Goal: Entertainment & Leisure: Consume media (video, audio)

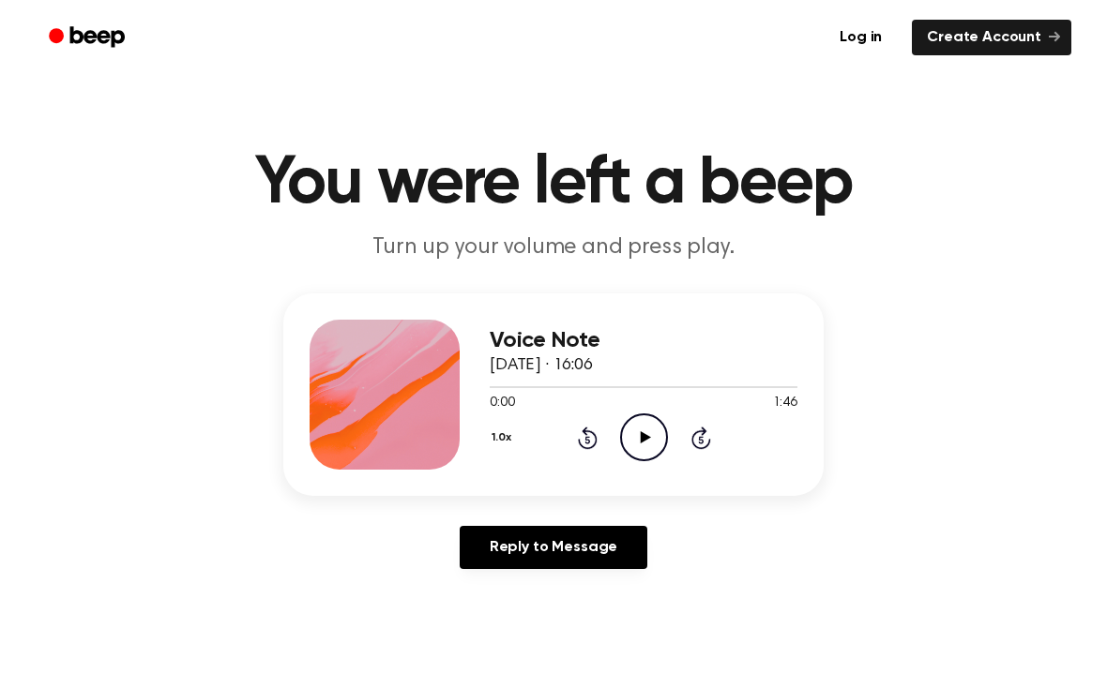
click at [655, 436] on icon "Play Audio" at bounding box center [644, 438] width 48 height 48
click at [630, 432] on icon "Pause Audio" at bounding box center [644, 438] width 48 height 48
click at [665, 426] on icon "Play Audio" at bounding box center [644, 438] width 48 height 48
click at [646, 430] on icon "Pause Audio" at bounding box center [644, 438] width 48 height 48
click at [655, 444] on icon "Play Audio" at bounding box center [644, 438] width 48 height 48
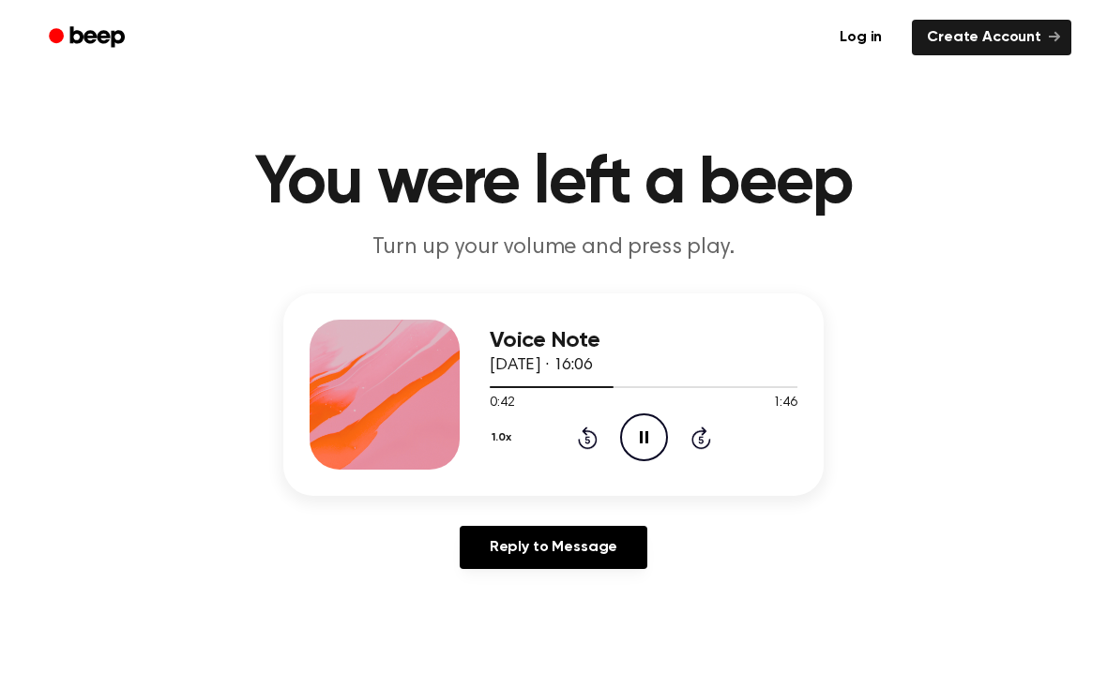
click at [640, 473] on div "Voice Note [DATE] · 16:06 0:42 1:46 Your browser does not support the [object O…" at bounding box center [553, 395] width 540 height 203
click at [633, 436] on icon "Pause Audio" at bounding box center [644, 438] width 48 height 48
click at [583, 436] on icon "Rewind 5 seconds" at bounding box center [587, 438] width 21 height 24
click at [631, 440] on icon "Play Audio" at bounding box center [644, 438] width 48 height 48
click at [640, 429] on icon "Pause Audio" at bounding box center [644, 438] width 48 height 48
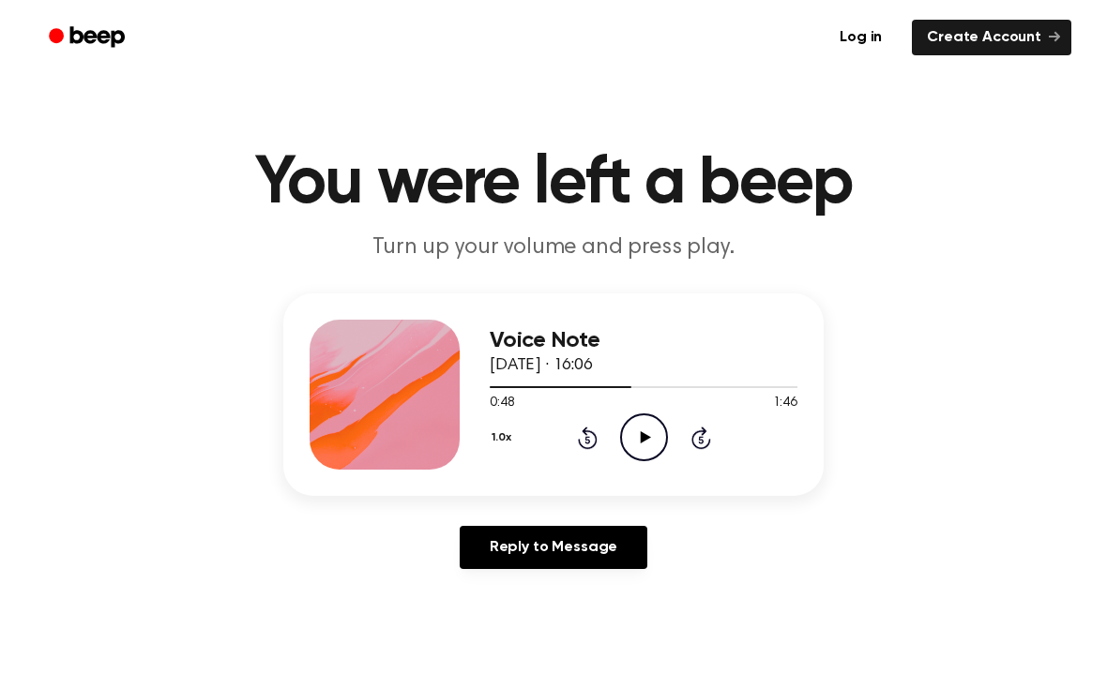
click at [638, 431] on icon "Play Audio" at bounding box center [644, 438] width 48 height 48
click at [649, 433] on icon "Pause Audio" at bounding box center [644, 438] width 48 height 48
click at [638, 439] on icon "Play Audio" at bounding box center [644, 438] width 48 height 48
click at [584, 445] on icon "Rewind 5 seconds" at bounding box center [587, 438] width 21 height 24
click at [643, 433] on icon "Pause Audio" at bounding box center [644, 438] width 48 height 48
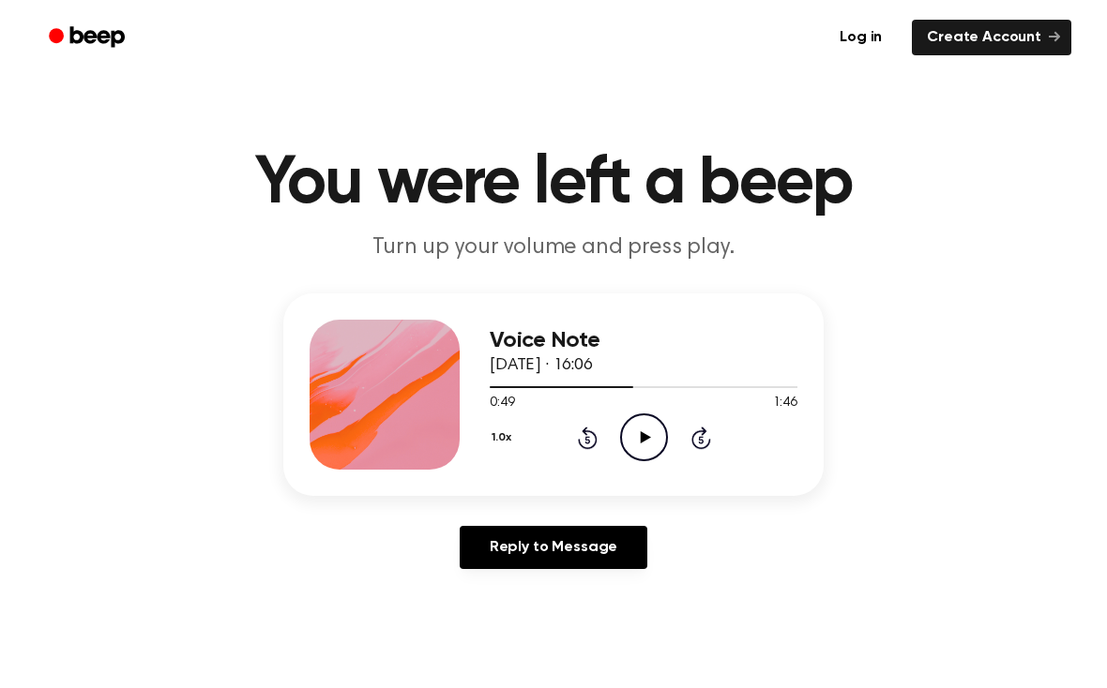
click at [666, 437] on circle at bounding box center [644, 437] width 46 height 46
click at [646, 429] on icon "Pause Audio" at bounding box center [644, 438] width 48 height 48
click at [587, 443] on icon "Rewind 5 seconds" at bounding box center [587, 438] width 21 height 24
click at [644, 436] on icon at bounding box center [645, 437] width 10 height 12
click at [639, 434] on icon "Pause Audio" at bounding box center [644, 438] width 48 height 48
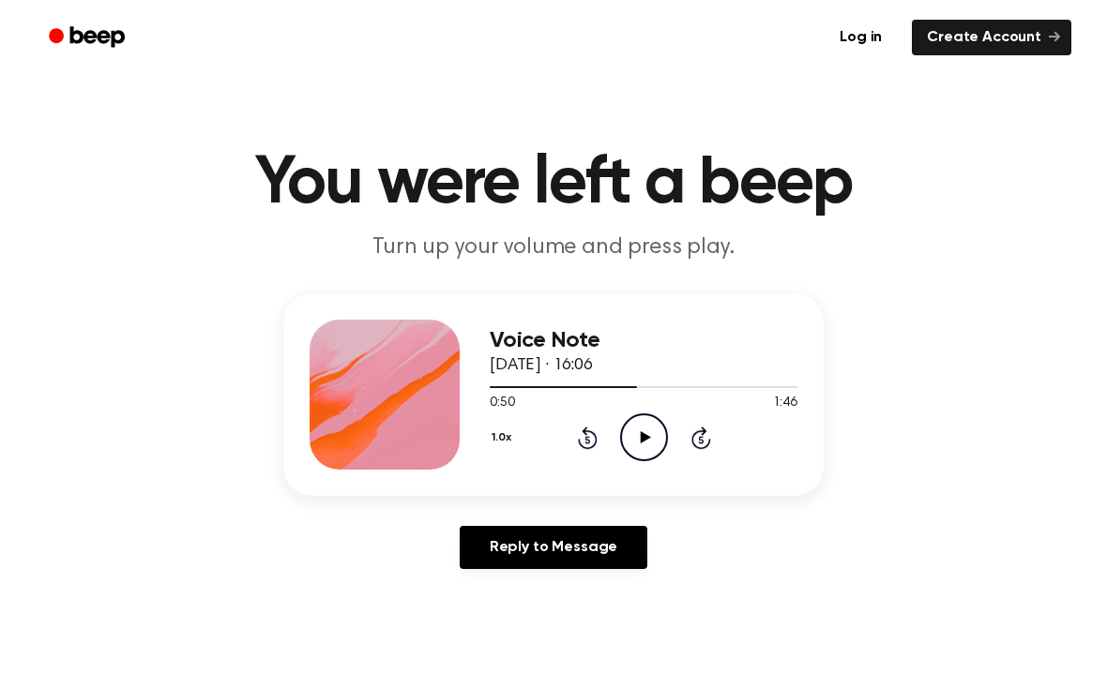
click at [587, 432] on icon at bounding box center [588, 438] width 20 height 23
click at [640, 439] on icon at bounding box center [645, 437] width 10 height 12
click at [646, 436] on icon at bounding box center [644, 437] width 8 height 12
click at [647, 433] on icon "Play Audio" at bounding box center [644, 438] width 48 height 48
click at [633, 436] on icon "Pause Audio" at bounding box center [644, 438] width 48 height 48
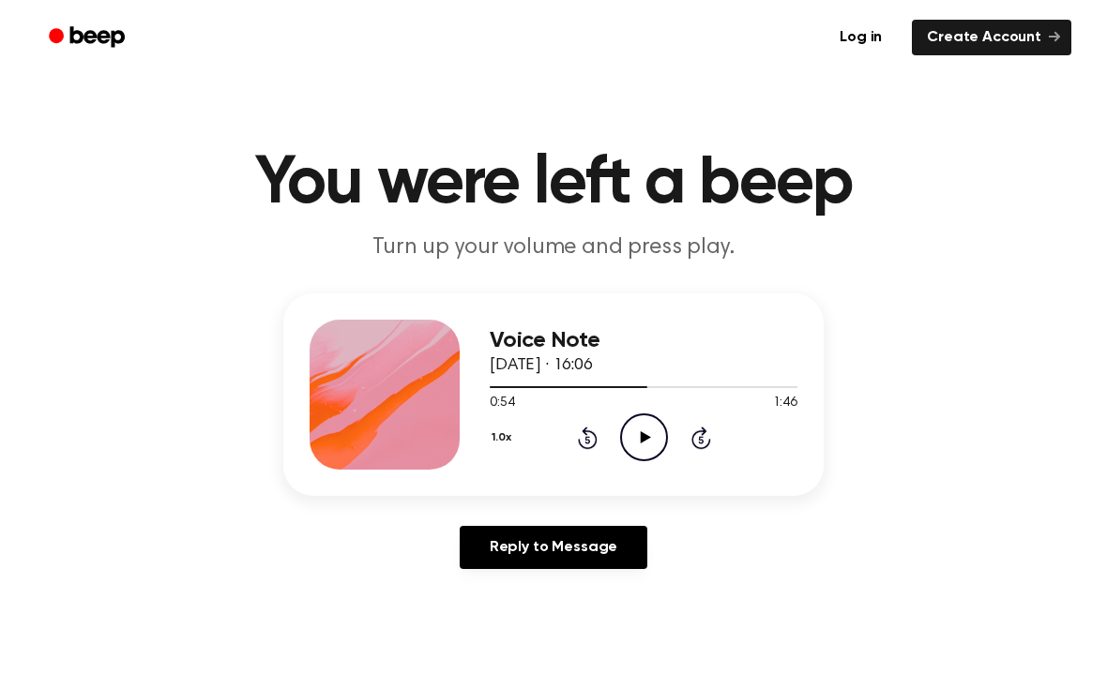
click at [654, 435] on icon "Play Audio" at bounding box center [644, 438] width 48 height 48
click at [652, 425] on icon "Pause Audio" at bounding box center [644, 438] width 48 height 48
click at [588, 448] on icon at bounding box center [588, 438] width 20 height 23
click at [643, 443] on icon "Play Audio" at bounding box center [644, 438] width 48 height 48
click at [651, 437] on icon "Pause Audio" at bounding box center [644, 438] width 48 height 48
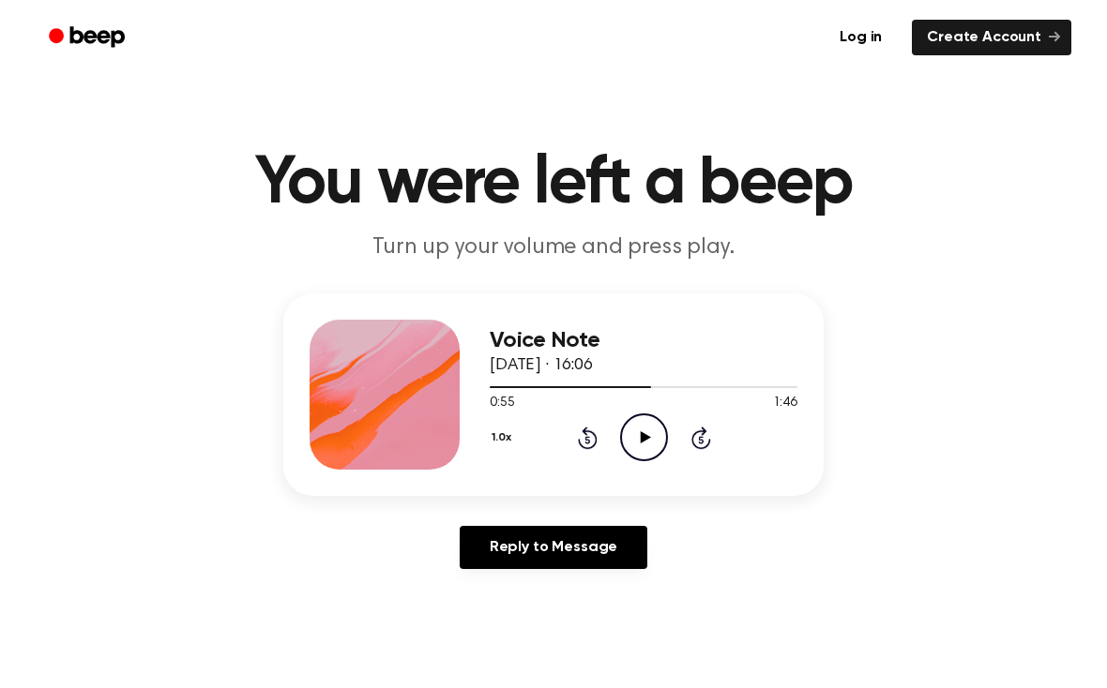
click at [567, 438] on div "1.0x Rewind 5 seconds Play Audio Skip 5 seconds" at bounding box center [643, 438] width 308 height 48
click at [584, 439] on icon "Rewind 5 seconds" at bounding box center [587, 438] width 21 height 24
click at [644, 457] on icon "Play Audio" at bounding box center [644, 438] width 48 height 48
click at [638, 440] on icon "Pause Audio" at bounding box center [644, 438] width 48 height 48
click at [643, 442] on icon "Play Audio" at bounding box center [644, 438] width 48 height 48
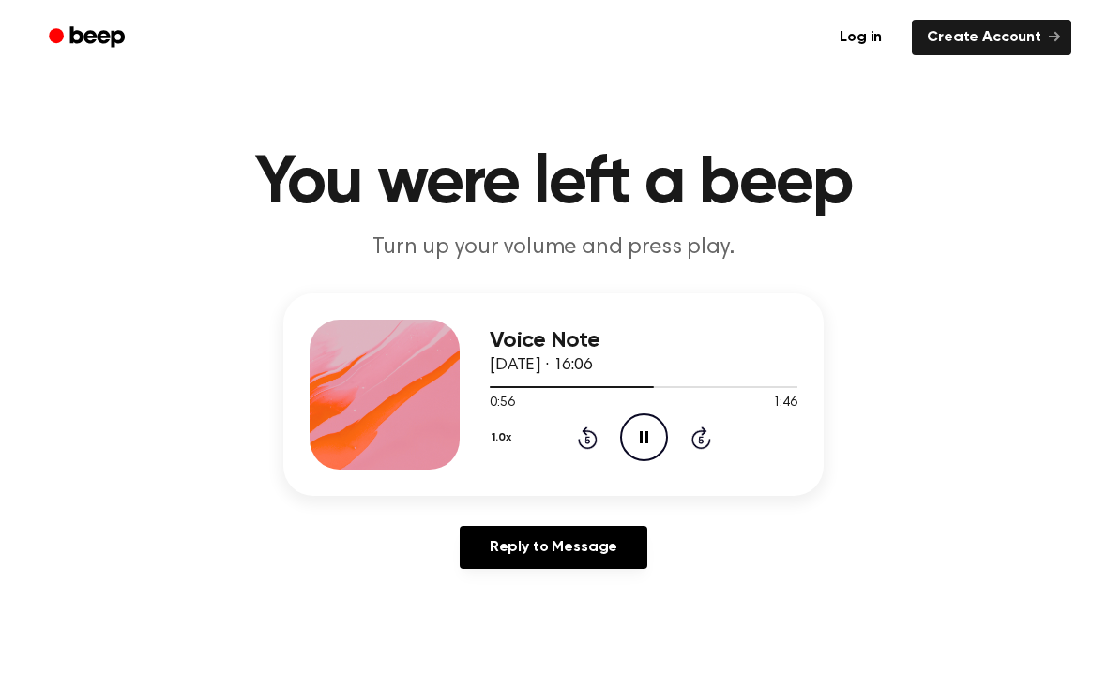
click at [633, 437] on icon "Pause Audio" at bounding box center [644, 438] width 48 height 48
click at [635, 444] on icon "Play Audio" at bounding box center [644, 438] width 48 height 48
click at [648, 427] on icon "Pause Audio" at bounding box center [644, 438] width 48 height 48
click at [634, 434] on icon "Play Audio" at bounding box center [644, 438] width 48 height 48
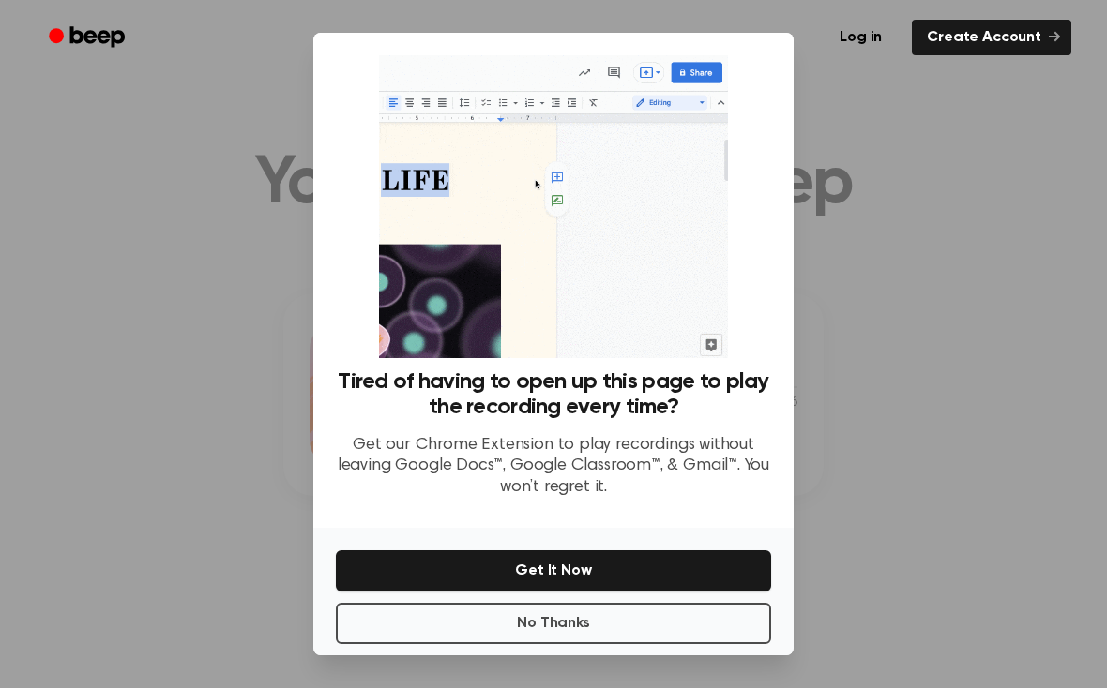
click at [617, 633] on button "No Thanks" at bounding box center [553, 623] width 435 height 41
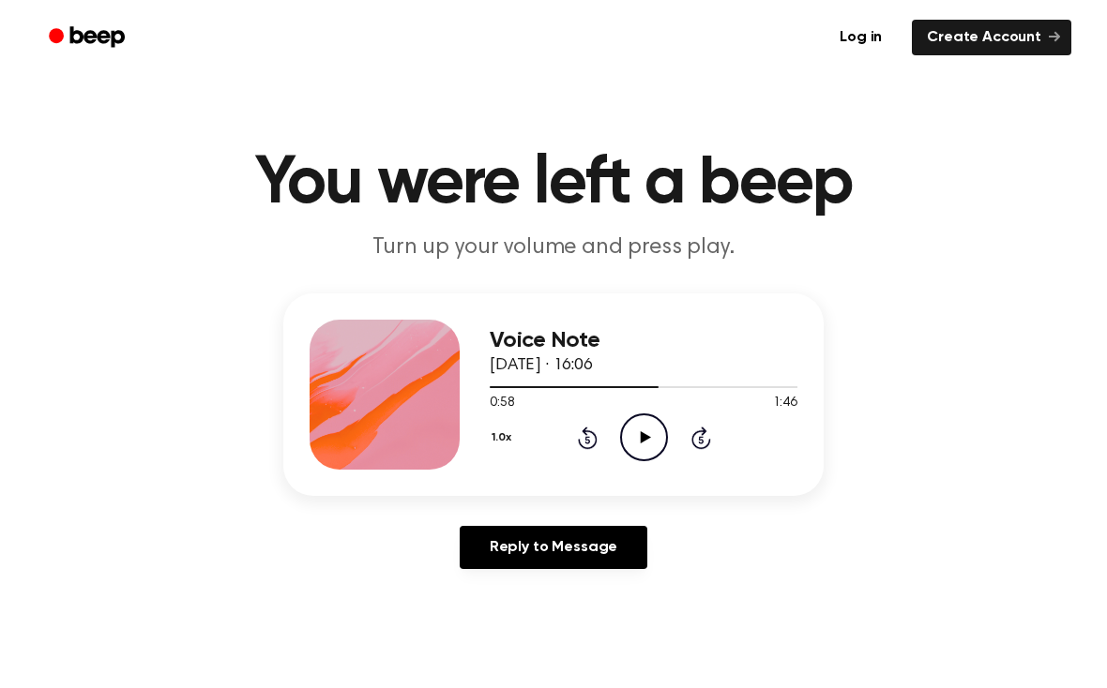
click at [642, 441] on icon at bounding box center [645, 437] width 10 height 12
click at [595, 437] on icon at bounding box center [588, 438] width 20 height 23
click at [627, 442] on icon "Pause Audio" at bounding box center [644, 438] width 48 height 48
click at [655, 436] on icon "Play Audio" at bounding box center [644, 438] width 48 height 48
click at [644, 439] on icon "Pause Audio" at bounding box center [644, 438] width 48 height 48
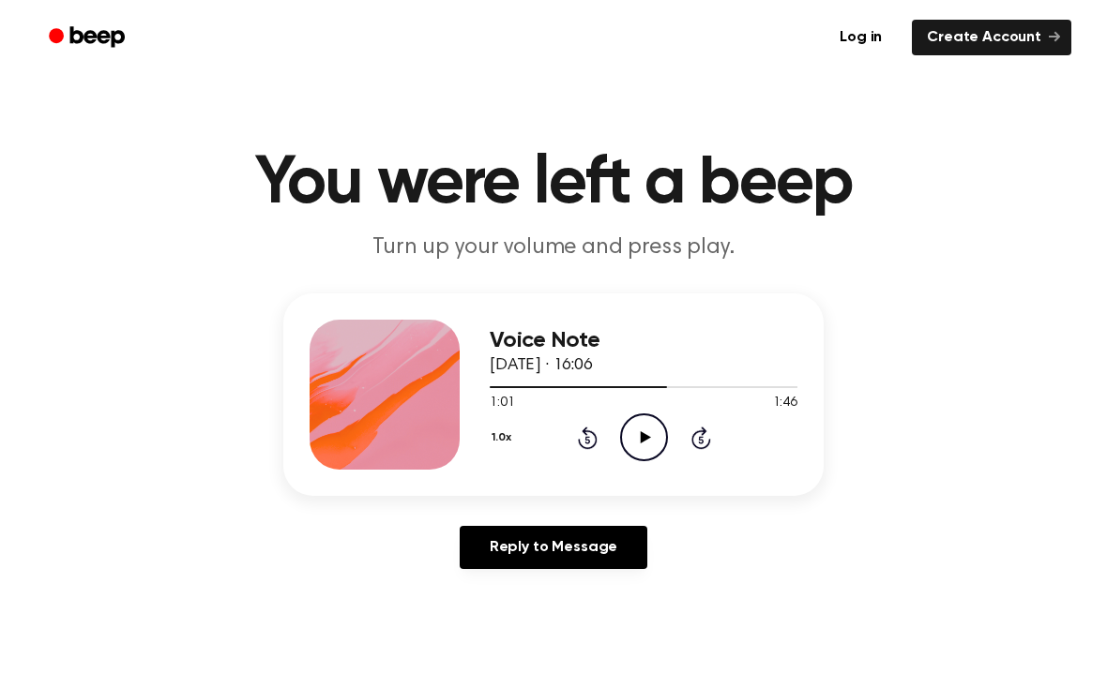
click at [644, 433] on icon "Play Audio" at bounding box center [644, 438] width 48 height 48
click at [640, 443] on icon at bounding box center [644, 437] width 8 height 12
click at [650, 428] on icon "Play Audio" at bounding box center [644, 438] width 48 height 48
click at [584, 444] on icon "Rewind 5 seconds" at bounding box center [587, 438] width 21 height 24
click at [631, 432] on icon "Pause Audio" at bounding box center [644, 438] width 48 height 48
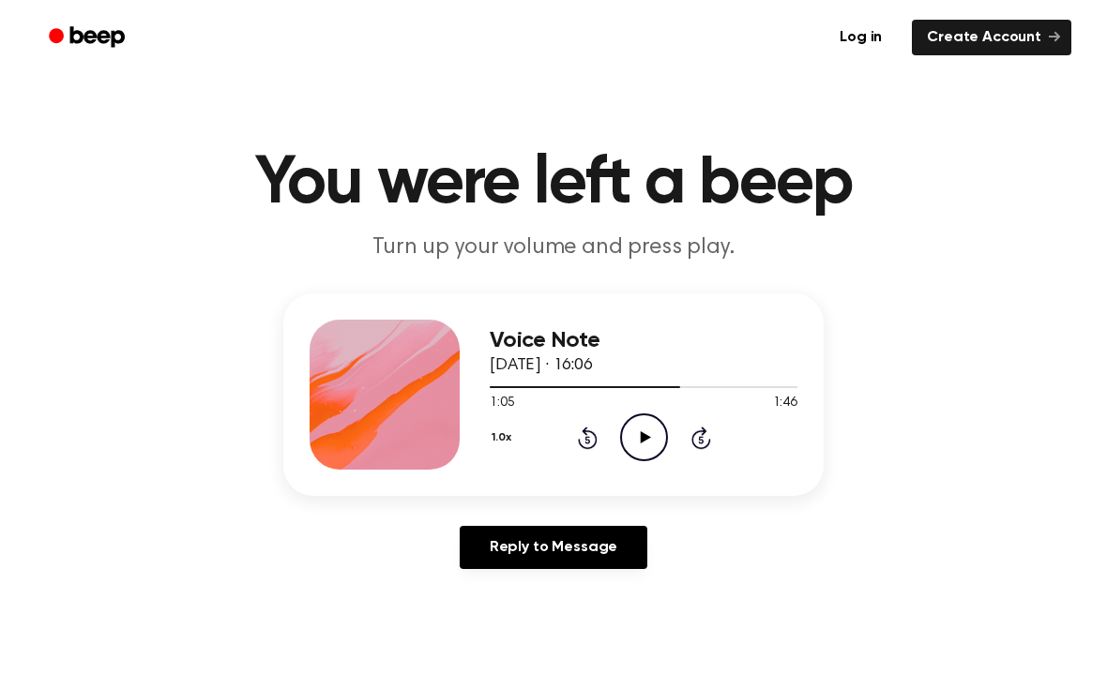
click at [653, 447] on icon "Play Audio" at bounding box center [644, 438] width 48 height 48
click at [585, 447] on icon at bounding box center [588, 438] width 20 height 23
click at [649, 441] on icon "Pause Audio" at bounding box center [644, 438] width 48 height 48
click at [643, 443] on icon "Play Audio" at bounding box center [644, 438] width 48 height 48
click at [645, 431] on icon at bounding box center [644, 437] width 8 height 12
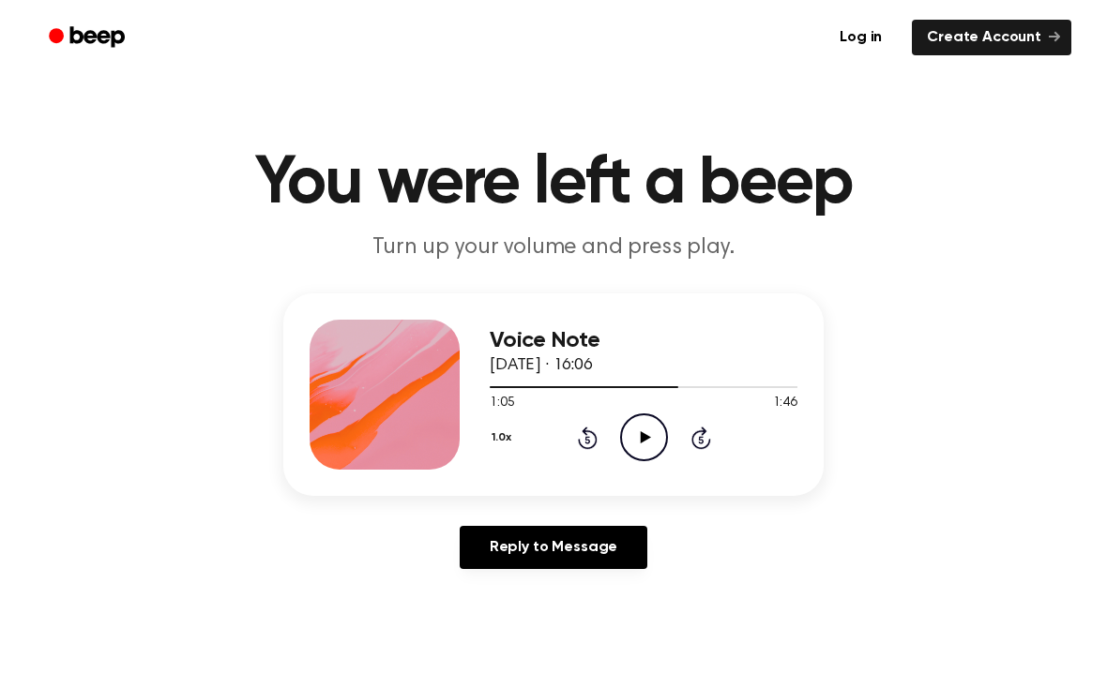
click at [626, 430] on icon "Play Audio" at bounding box center [644, 438] width 48 height 48
click at [661, 431] on icon "Pause Audio" at bounding box center [644, 438] width 48 height 48
click at [631, 436] on icon "Play Audio" at bounding box center [644, 438] width 48 height 48
click at [643, 430] on icon "Pause Audio" at bounding box center [644, 438] width 48 height 48
click at [641, 438] on icon at bounding box center [645, 437] width 10 height 12
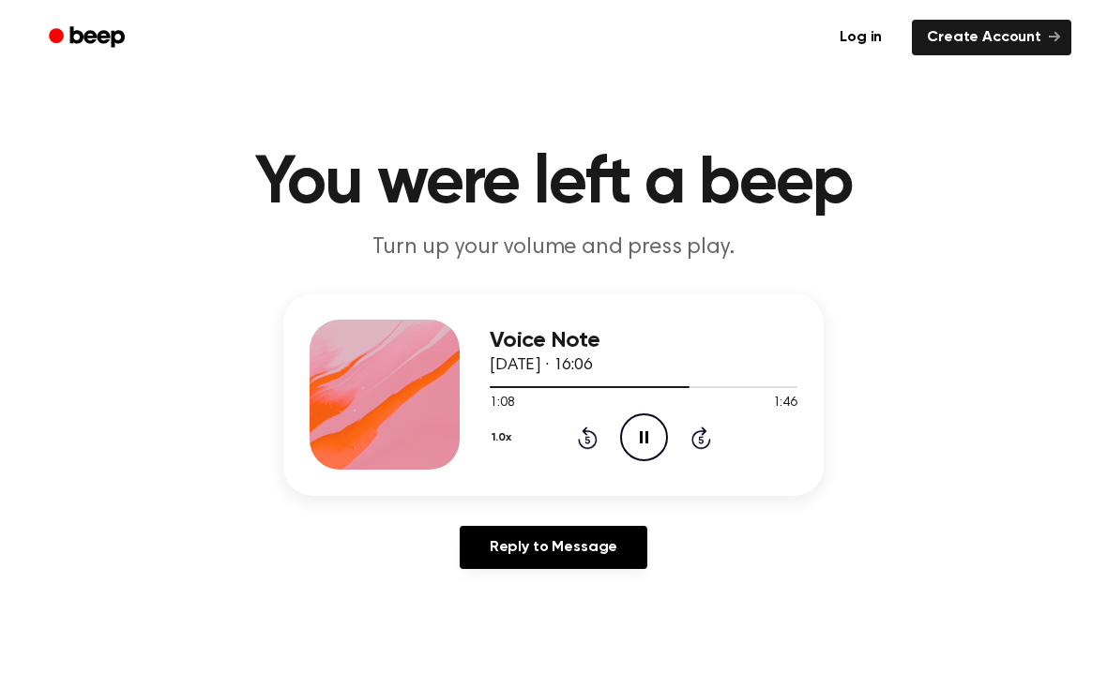
click at [638, 438] on icon "Pause Audio" at bounding box center [644, 438] width 48 height 48
click at [585, 435] on icon at bounding box center [588, 438] width 20 height 23
click at [648, 441] on icon "Play Audio" at bounding box center [644, 438] width 48 height 48
click at [663, 425] on circle at bounding box center [644, 437] width 46 height 46
click at [639, 440] on icon "Play Audio" at bounding box center [644, 438] width 48 height 48
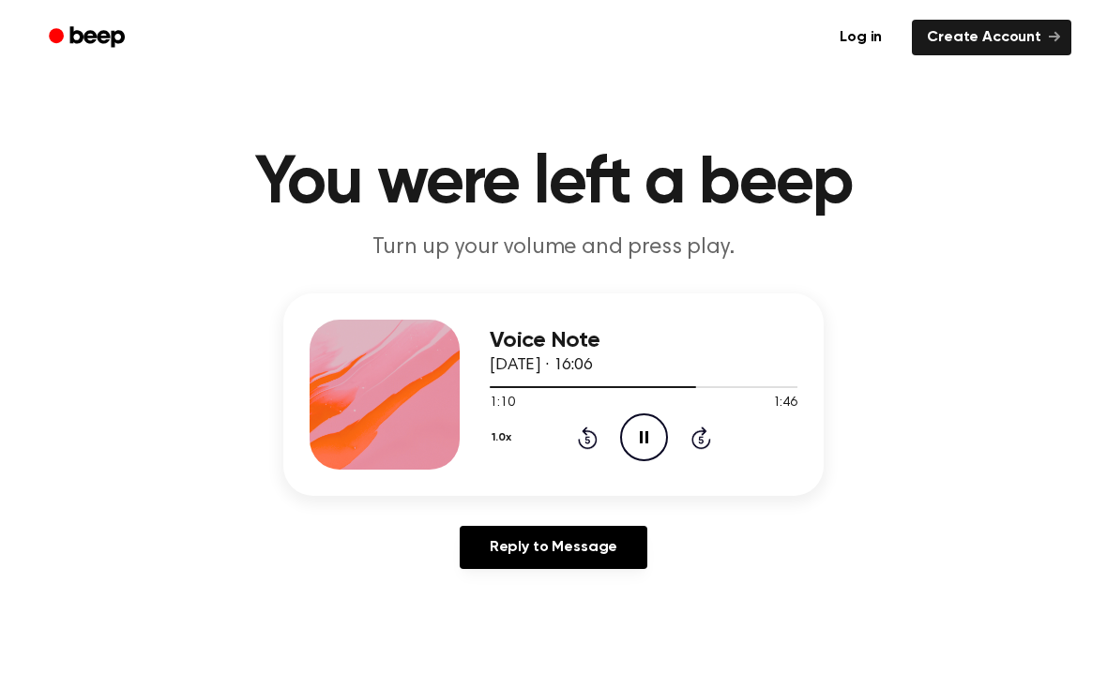
click at [585, 438] on icon "Rewind 5 seconds" at bounding box center [587, 438] width 21 height 24
click at [635, 440] on icon "Pause Audio" at bounding box center [644, 438] width 48 height 48
click at [635, 437] on icon "Play Audio" at bounding box center [644, 438] width 48 height 48
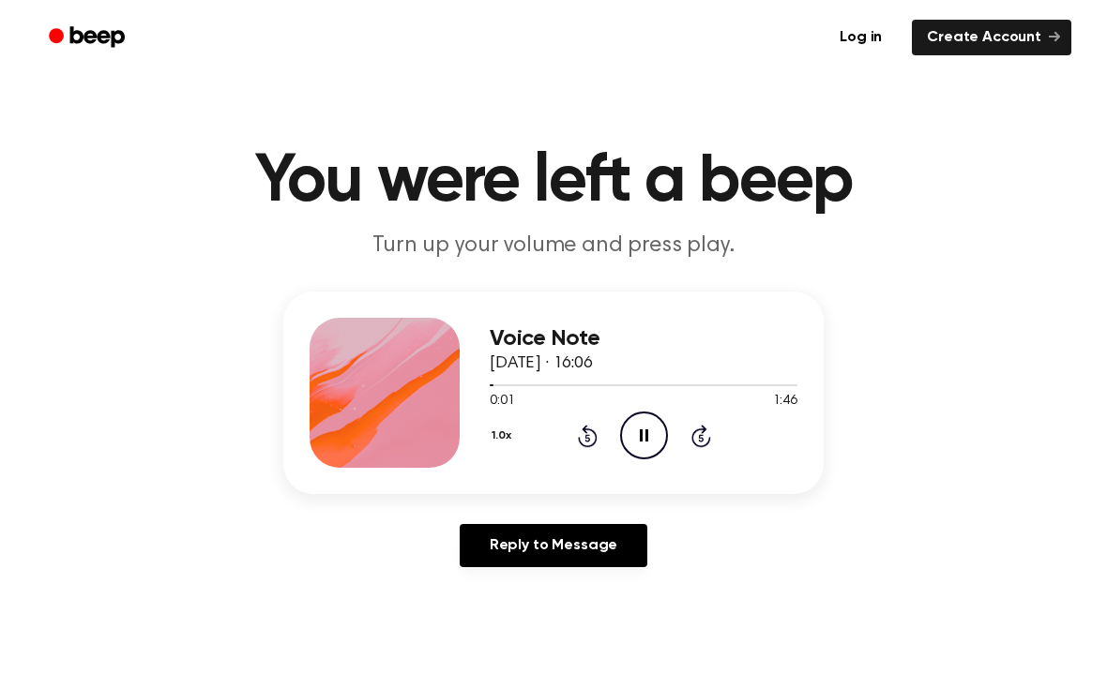
scroll to position [3, 0]
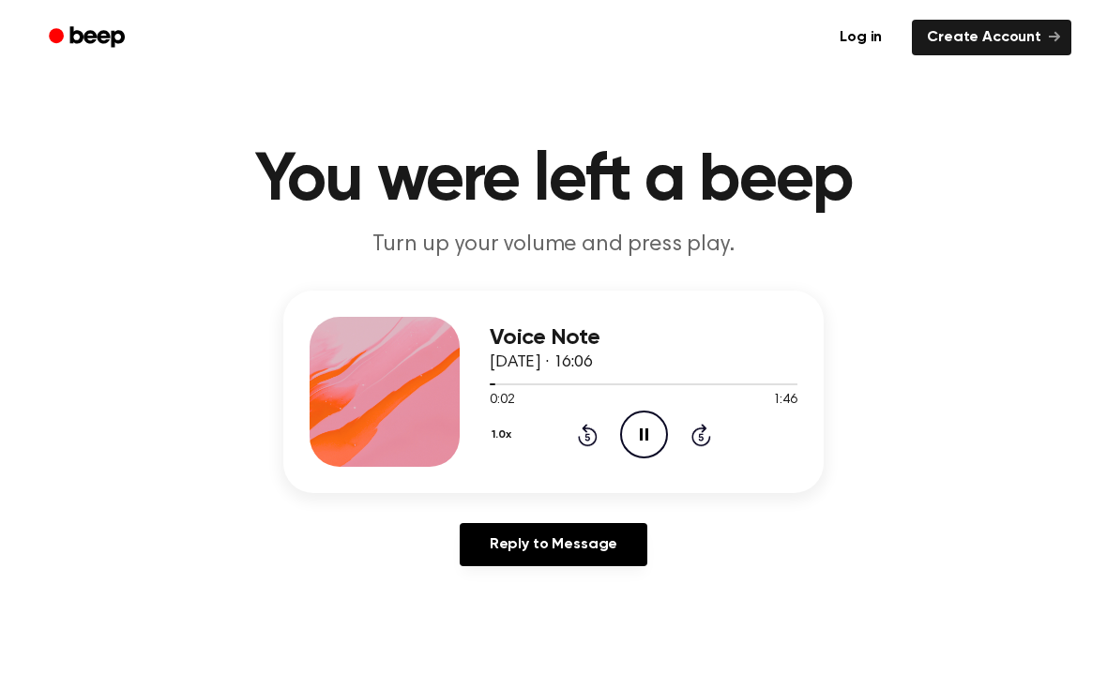
click at [700, 424] on icon "Skip 5 seconds" at bounding box center [700, 435] width 21 height 24
click at [699, 424] on icon "Skip 5 seconds" at bounding box center [700, 435] width 21 height 24
click at [708, 433] on icon "Skip 5 seconds" at bounding box center [700, 435] width 21 height 24
click at [702, 430] on icon at bounding box center [701, 435] width 20 height 23
click at [707, 434] on icon "Skip 5 seconds" at bounding box center [700, 435] width 21 height 24
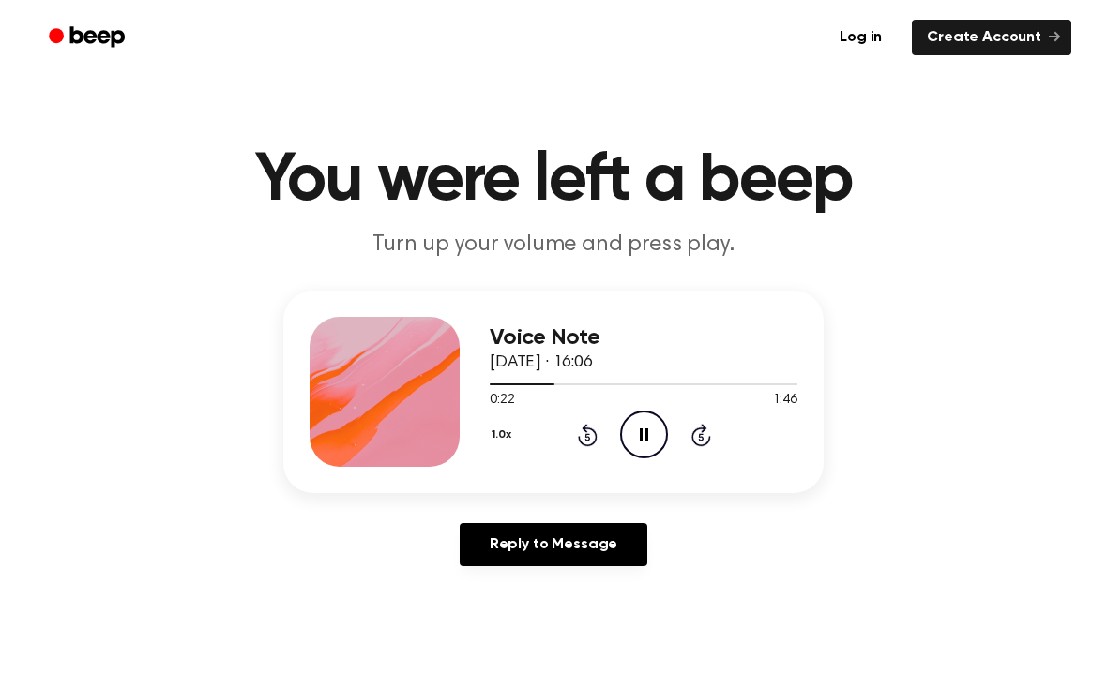
click at [710, 432] on icon "Skip 5 seconds" at bounding box center [700, 435] width 21 height 24
click at [702, 431] on icon at bounding box center [701, 435] width 20 height 23
click at [706, 434] on icon "Skip 5 seconds" at bounding box center [700, 435] width 21 height 24
click at [713, 437] on div "1.0x Rewind 5 seconds Pause Audio Skip 5 seconds" at bounding box center [643, 435] width 308 height 48
click at [707, 440] on icon "Skip 5 seconds" at bounding box center [700, 435] width 21 height 24
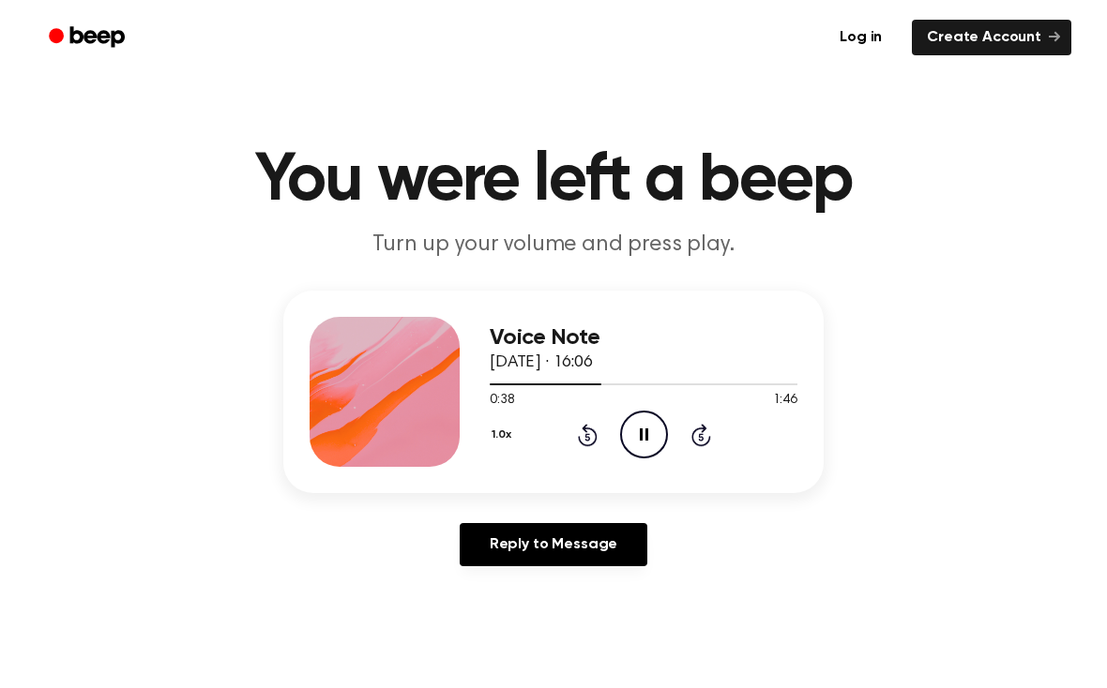
click at [706, 439] on icon "Skip 5 seconds" at bounding box center [700, 435] width 21 height 24
click at [705, 427] on icon at bounding box center [701, 435] width 20 height 23
click at [690, 429] on icon "Skip 5 seconds" at bounding box center [700, 435] width 21 height 24
click at [646, 427] on icon "Pause Audio" at bounding box center [644, 435] width 48 height 48
click at [640, 437] on icon at bounding box center [645, 435] width 10 height 12
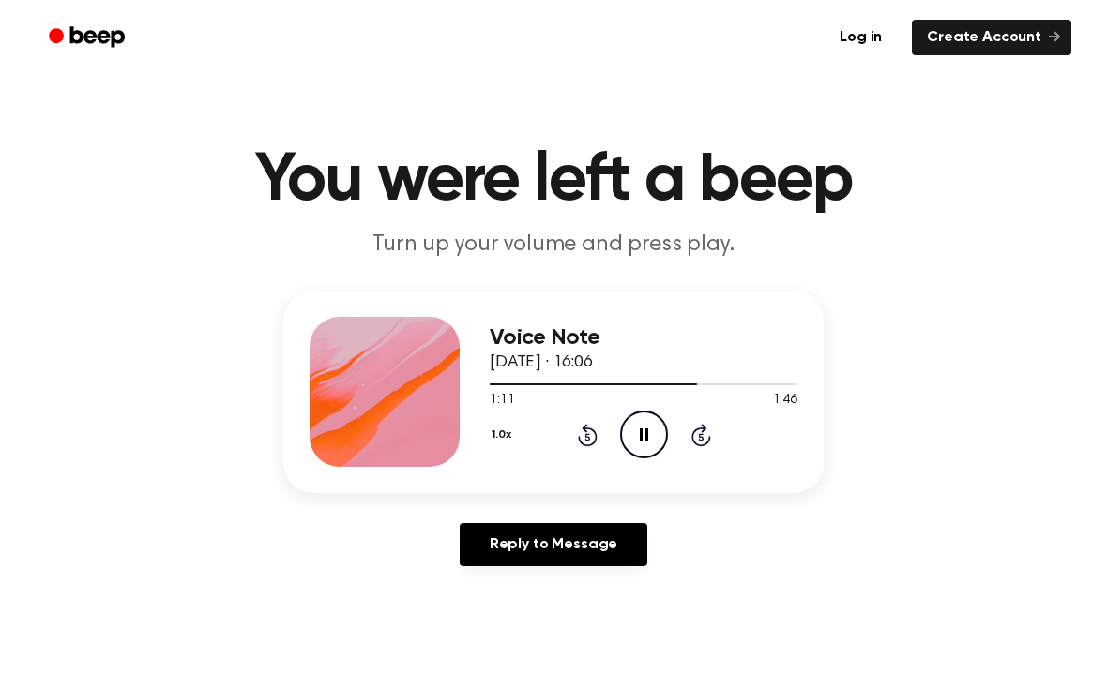
click at [648, 428] on icon "Pause Audio" at bounding box center [644, 435] width 48 height 48
click at [645, 441] on icon "Play Audio" at bounding box center [644, 435] width 48 height 48
click at [653, 427] on icon "Pause Audio" at bounding box center [644, 435] width 48 height 48
click at [654, 436] on icon "Play Audio" at bounding box center [644, 435] width 48 height 48
click at [653, 427] on icon "Pause Audio" at bounding box center [644, 435] width 48 height 48
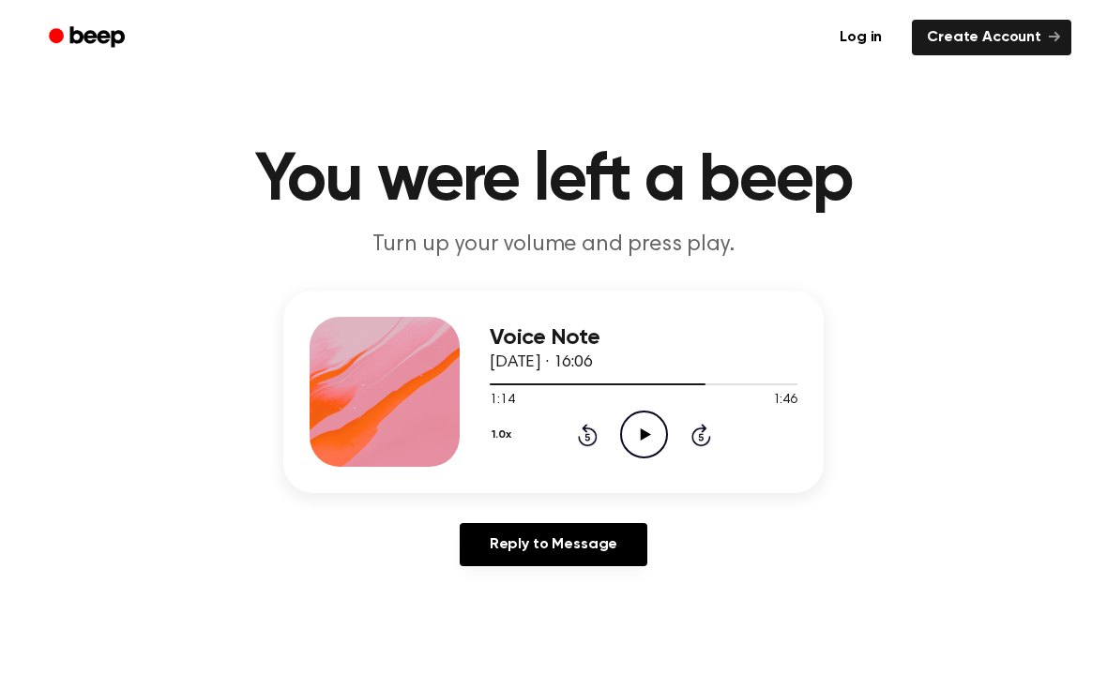
click at [652, 432] on icon "Play Audio" at bounding box center [644, 435] width 48 height 48
click at [645, 431] on icon at bounding box center [644, 435] width 8 height 12
click at [644, 430] on icon "Play Audio" at bounding box center [644, 435] width 48 height 48
click at [641, 426] on icon "Pause Audio" at bounding box center [644, 435] width 48 height 48
click at [654, 440] on icon "Play Audio" at bounding box center [644, 435] width 48 height 48
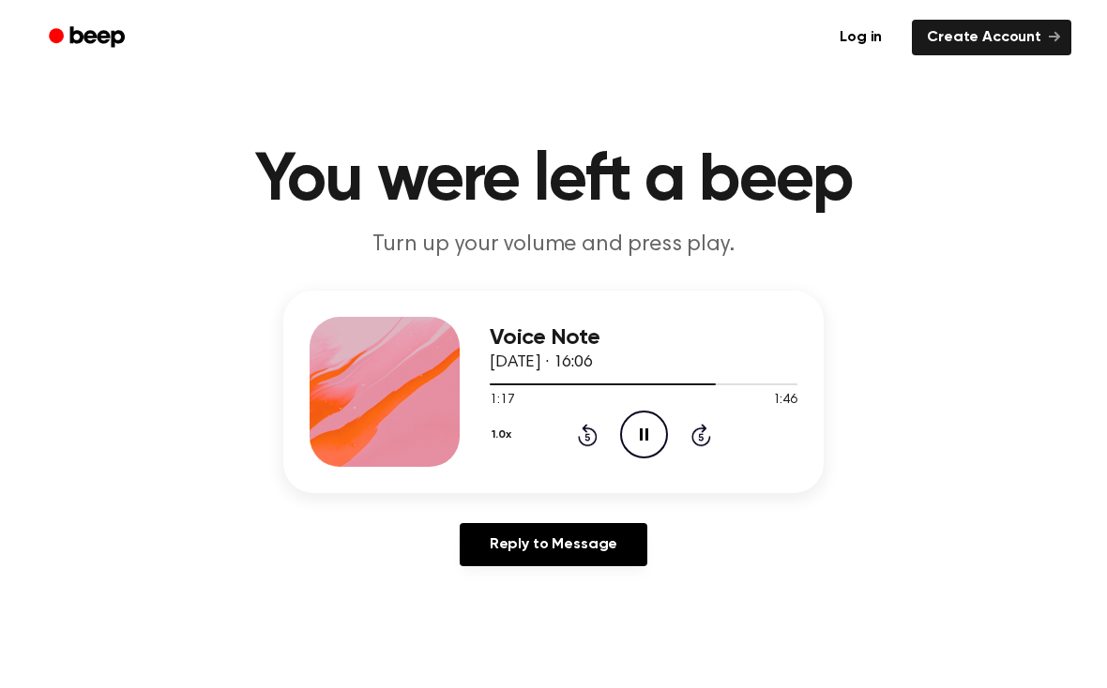
click at [649, 431] on icon "Pause Audio" at bounding box center [644, 435] width 48 height 48
click at [626, 442] on icon "Play Audio" at bounding box center [644, 435] width 48 height 48
click at [640, 425] on icon "Pause Audio" at bounding box center [644, 435] width 48 height 48
click at [583, 434] on icon "Rewind 5 seconds" at bounding box center [587, 435] width 21 height 24
click at [649, 440] on icon "Play Audio" at bounding box center [644, 435] width 48 height 48
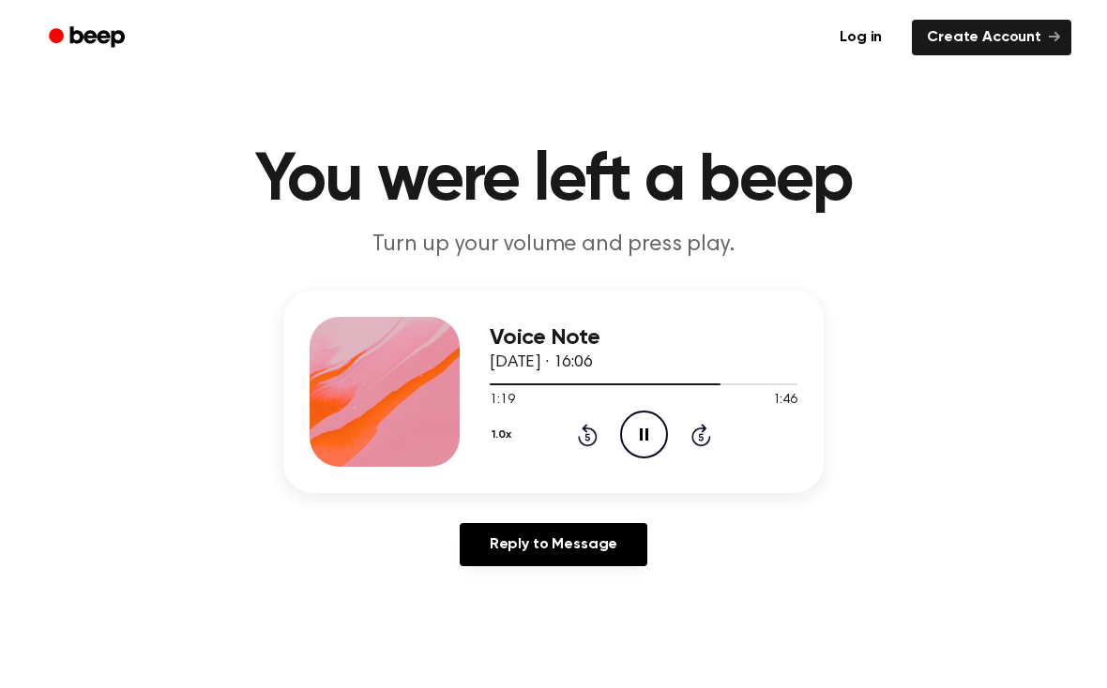
click at [642, 444] on icon "Pause Audio" at bounding box center [644, 435] width 48 height 48
click at [586, 442] on icon "Rewind 5 seconds" at bounding box center [587, 435] width 21 height 24
click at [653, 438] on icon "Play Audio" at bounding box center [644, 435] width 48 height 48
click at [655, 435] on icon "Pause Audio" at bounding box center [644, 435] width 48 height 48
click at [587, 439] on icon "Rewind 5 seconds" at bounding box center [587, 435] width 21 height 24
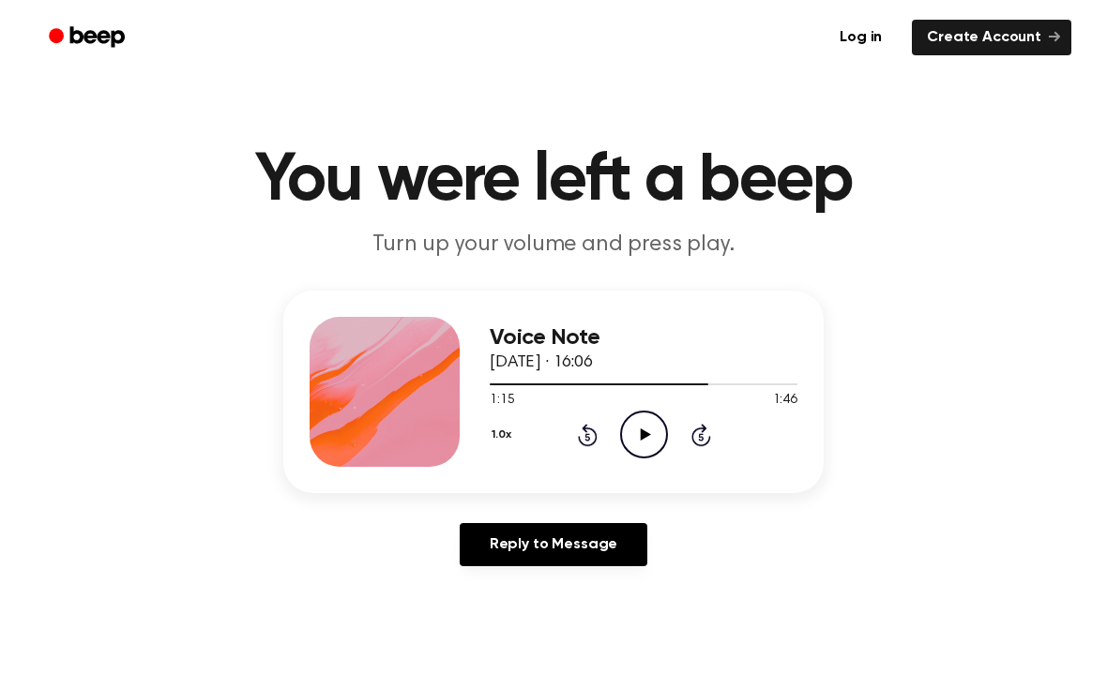
click at [640, 434] on icon at bounding box center [645, 435] width 10 height 12
click at [635, 429] on icon "Pause Audio" at bounding box center [644, 435] width 48 height 48
click at [649, 435] on icon at bounding box center [645, 435] width 10 height 12
click at [660, 426] on icon "Pause Audio" at bounding box center [644, 435] width 48 height 48
click at [646, 434] on icon at bounding box center [645, 435] width 10 height 12
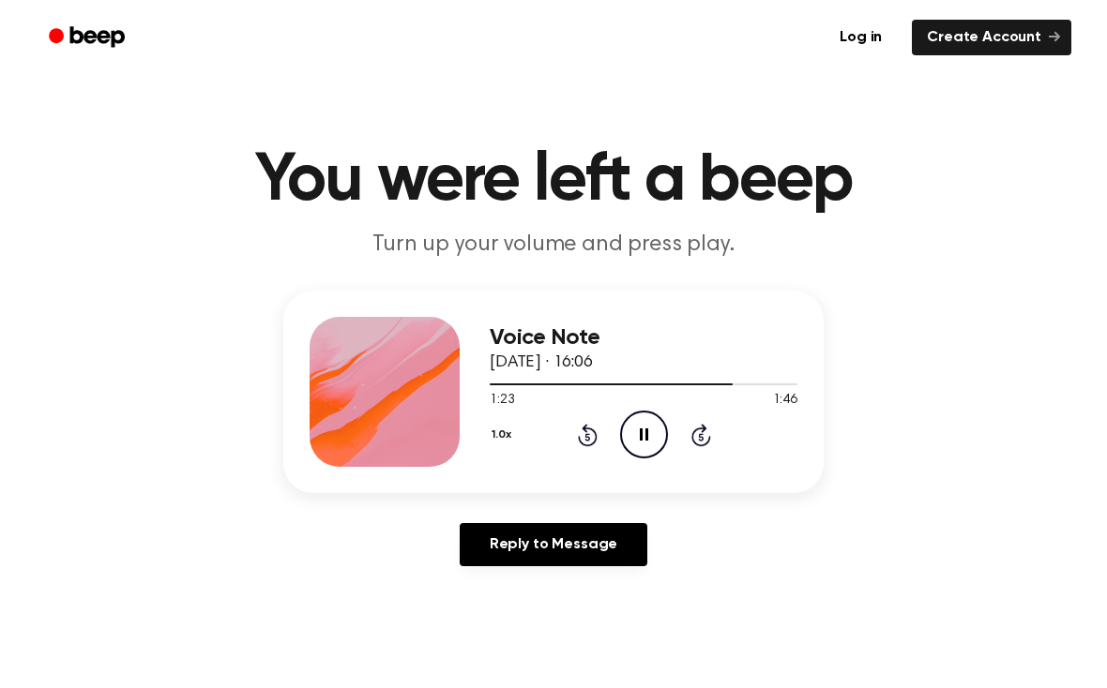
click at [656, 424] on icon "Pause Audio" at bounding box center [644, 435] width 48 height 48
click at [665, 442] on circle at bounding box center [644, 435] width 46 height 46
click at [641, 427] on icon "Pause Audio" at bounding box center [644, 435] width 48 height 48
click at [595, 433] on icon at bounding box center [588, 435] width 20 height 23
click at [652, 429] on icon "Play Audio" at bounding box center [644, 435] width 48 height 48
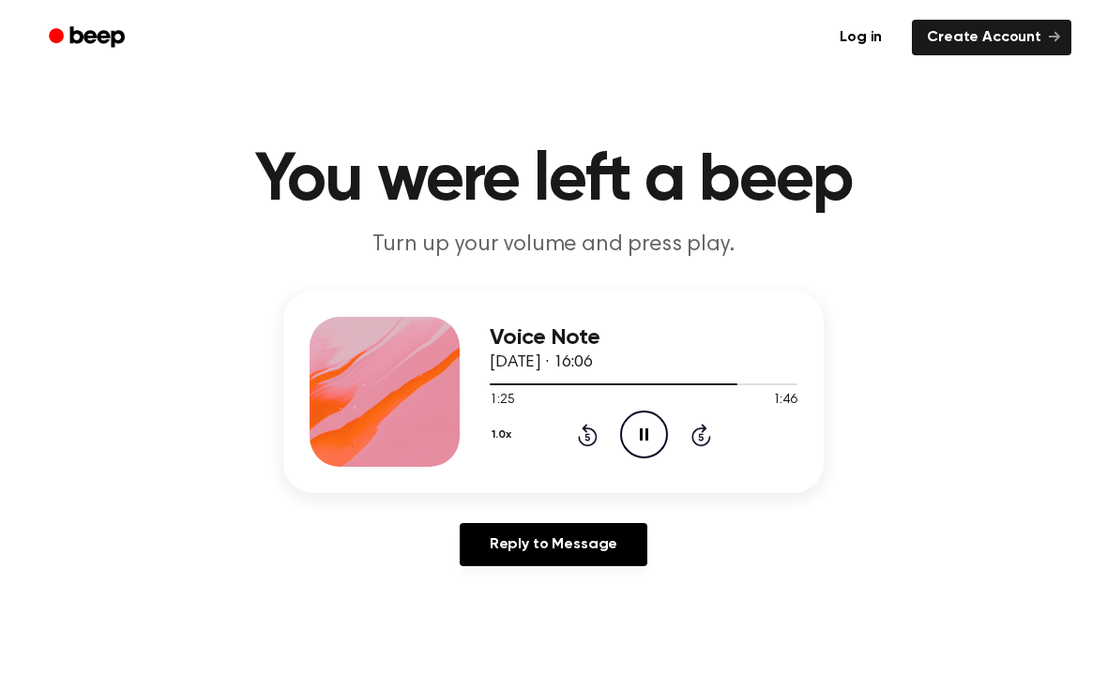
click at [655, 432] on icon "Pause Audio" at bounding box center [644, 435] width 48 height 48
click at [591, 444] on icon at bounding box center [588, 435] width 20 height 23
click at [646, 441] on icon "Play Audio" at bounding box center [644, 435] width 48 height 48
click at [653, 433] on icon "Pause Audio" at bounding box center [644, 435] width 48 height 48
click at [651, 429] on icon "Play Audio" at bounding box center [644, 435] width 48 height 48
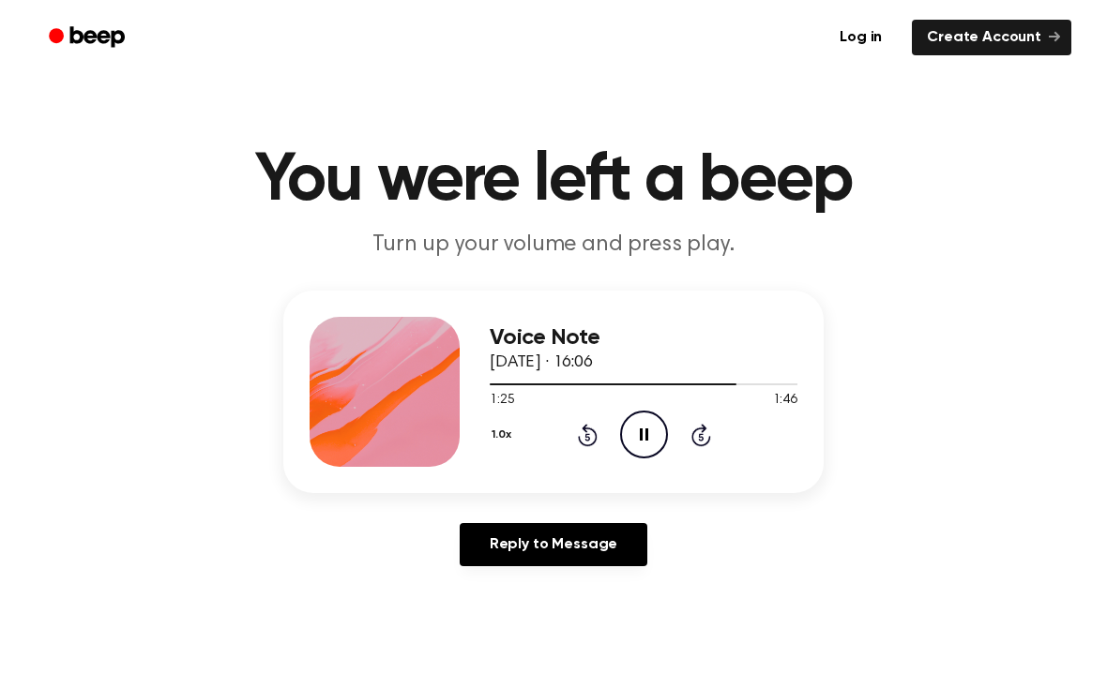
click at [645, 431] on icon at bounding box center [644, 435] width 8 height 12
click at [591, 438] on icon "Rewind 5 seconds" at bounding box center [587, 435] width 21 height 24
click at [640, 437] on icon "Play Audio" at bounding box center [644, 435] width 48 height 48
click at [644, 411] on icon "Pause Audio" at bounding box center [644, 435] width 48 height 48
click at [649, 431] on icon "Play Audio" at bounding box center [644, 435] width 48 height 48
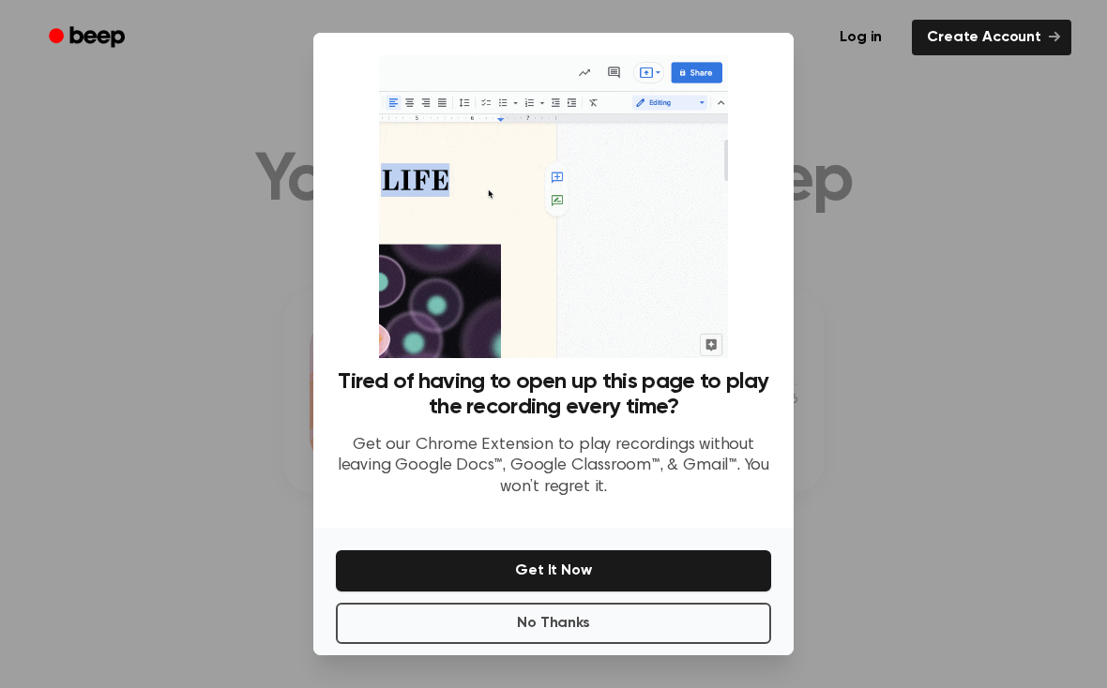
click at [661, 640] on button "No Thanks" at bounding box center [553, 623] width 435 height 41
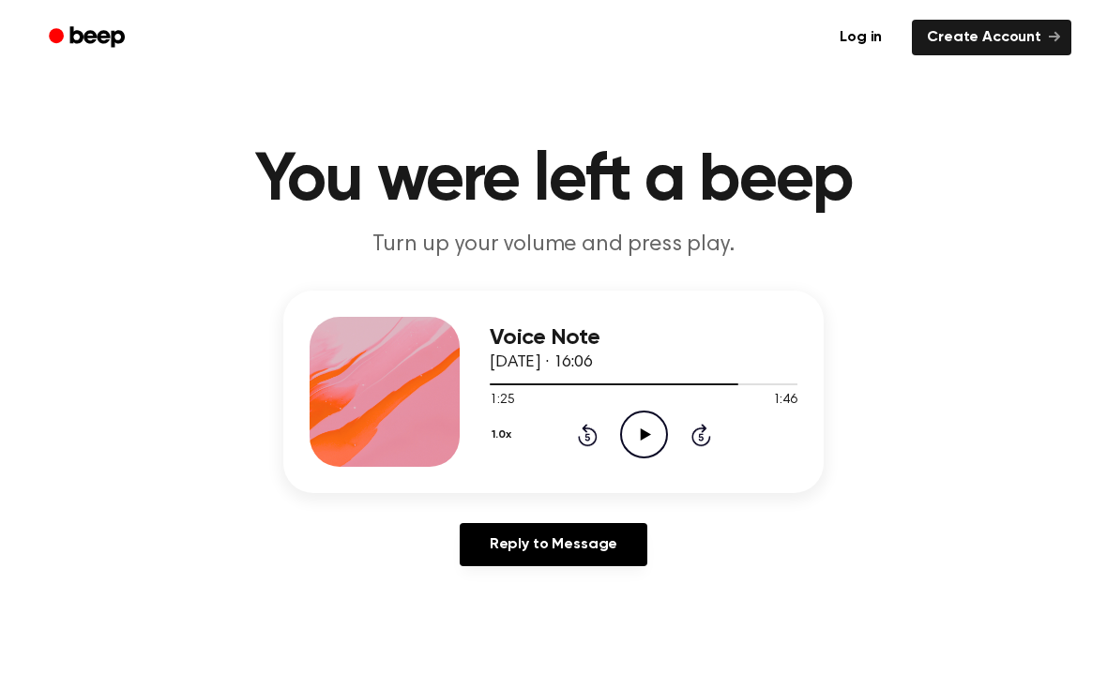
click at [637, 432] on icon "Play Audio" at bounding box center [644, 435] width 48 height 48
click at [640, 446] on icon "Pause Audio" at bounding box center [644, 435] width 48 height 48
click at [557, 562] on link "Reply to Message" at bounding box center [553, 544] width 188 height 43
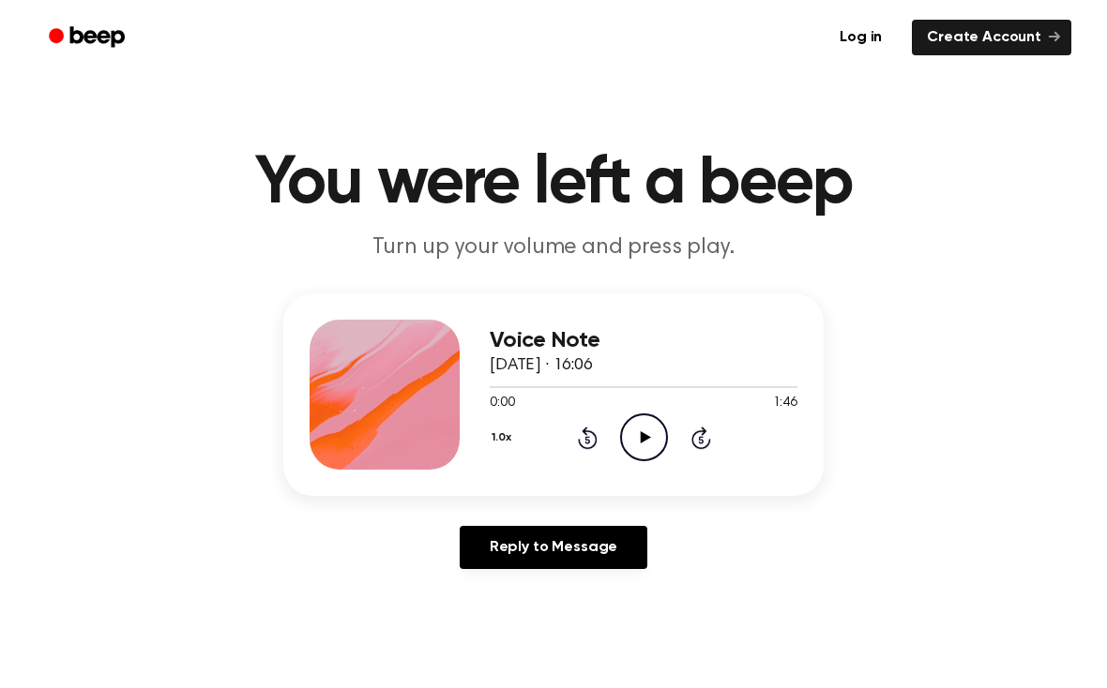
scroll to position [3, 0]
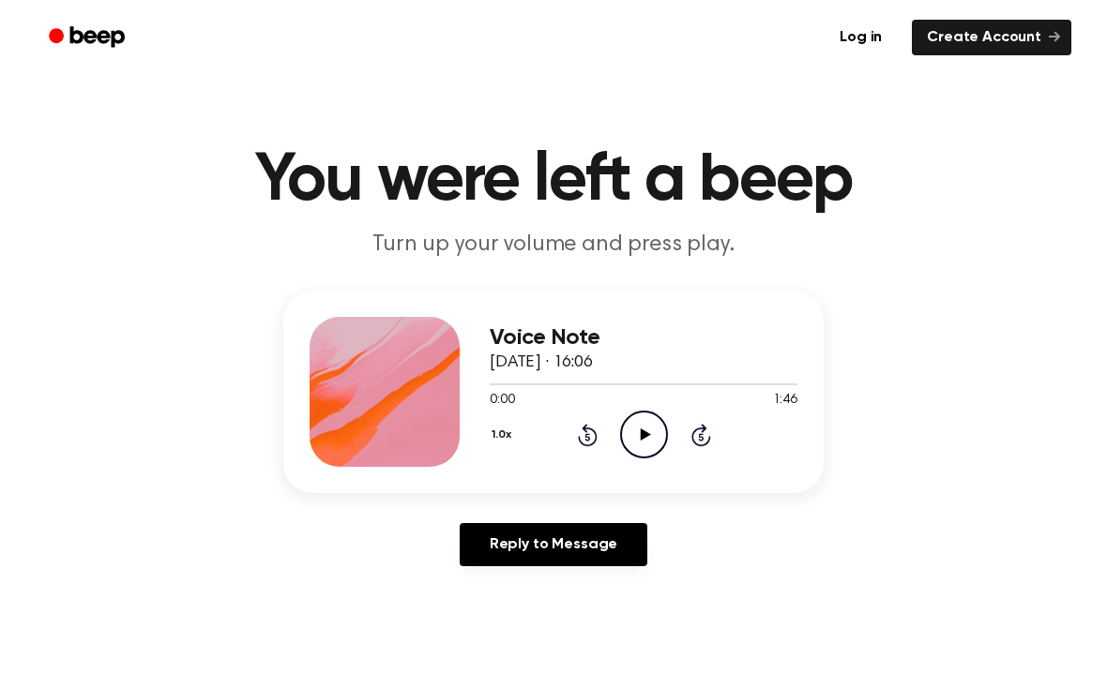
click at [655, 429] on icon "Play Audio" at bounding box center [644, 435] width 48 height 48
click at [589, 434] on icon at bounding box center [586, 437] width 5 height 8
click at [705, 434] on icon "Skip 5 seconds" at bounding box center [700, 435] width 21 height 24
click at [710, 429] on icon "Skip 5 seconds" at bounding box center [700, 435] width 21 height 24
click at [714, 427] on div "1.0x Rewind 5 seconds Pause Audio Skip 5 seconds" at bounding box center [643, 435] width 308 height 48
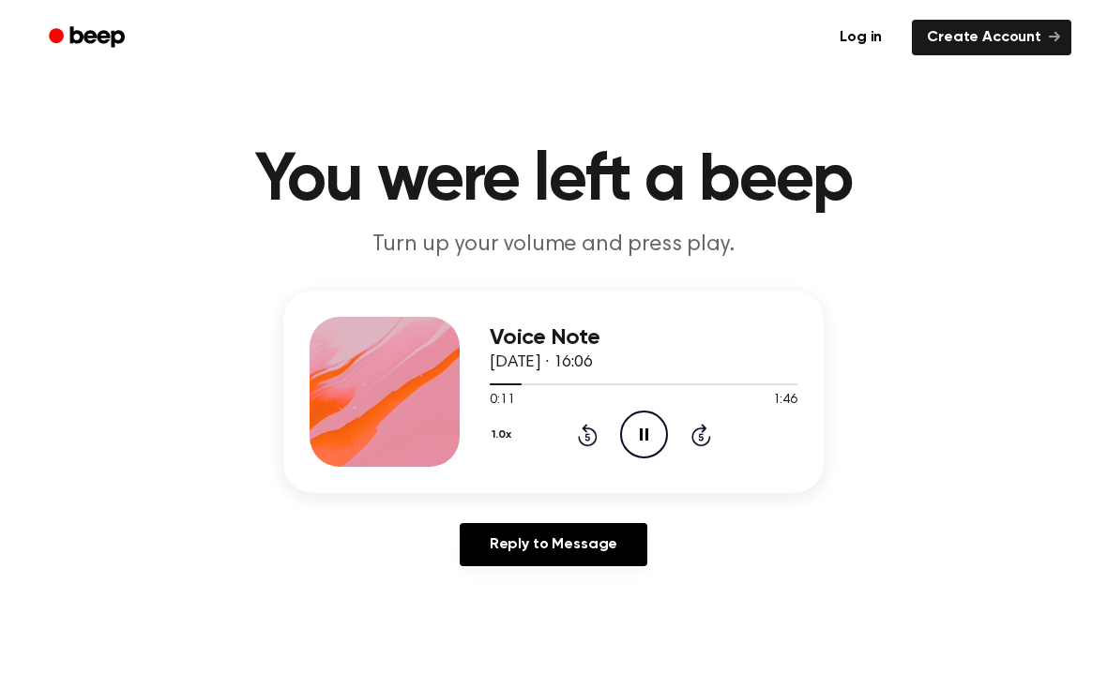
click at [712, 429] on div "1.0x Rewind 5 seconds Pause Audio Skip 5 seconds" at bounding box center [643, 435] width 308 height 48
click at [719, 429] on div "1.0x Rewind 5 seconds Pause Audio Skip 5 seconds" at bounding box center [643, 435] width 308 height 48
click at [716, 429] on div "1.0x Rewind 5 seconds Pause Audio Skip 5 seconds" at bounding box center [643, 435] width 308 height 48
click at [708, 433] on icon "Skip 5 seconds" at bounding box center [700, 435] width 21 height 24
click at [709, 433] on icon "Skip 5 seconds" at bounding box center [700, 435] width 21 height 24
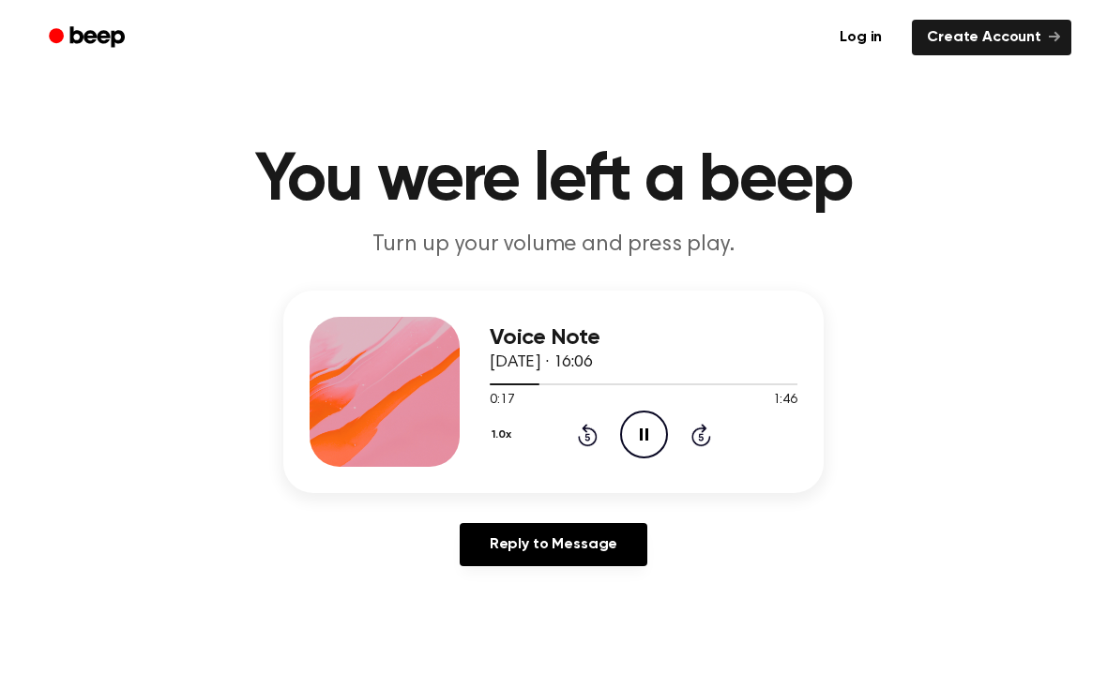
click at [707, 435] on icon "Skip 5 seconds" at bounding box center [700, 435] width 21 height 24
click at [707, 439] on icon "Skip 5 seconds" at bounding box center [700, 435] width 21 height 24
click at [715, 435] on div "1.0x Rewind 5 seconds Pause Audio Skip 5 seconds" at bounding box center [643, 435] width 308 height 48
click at [710, 442] on icon "Skip 5 seconds" at bounding box center [700, 435] width 21 height 24
click at [707, 437] on icon "Skip 5 seconds" at bounding box center [700, 435] width 21 height 24
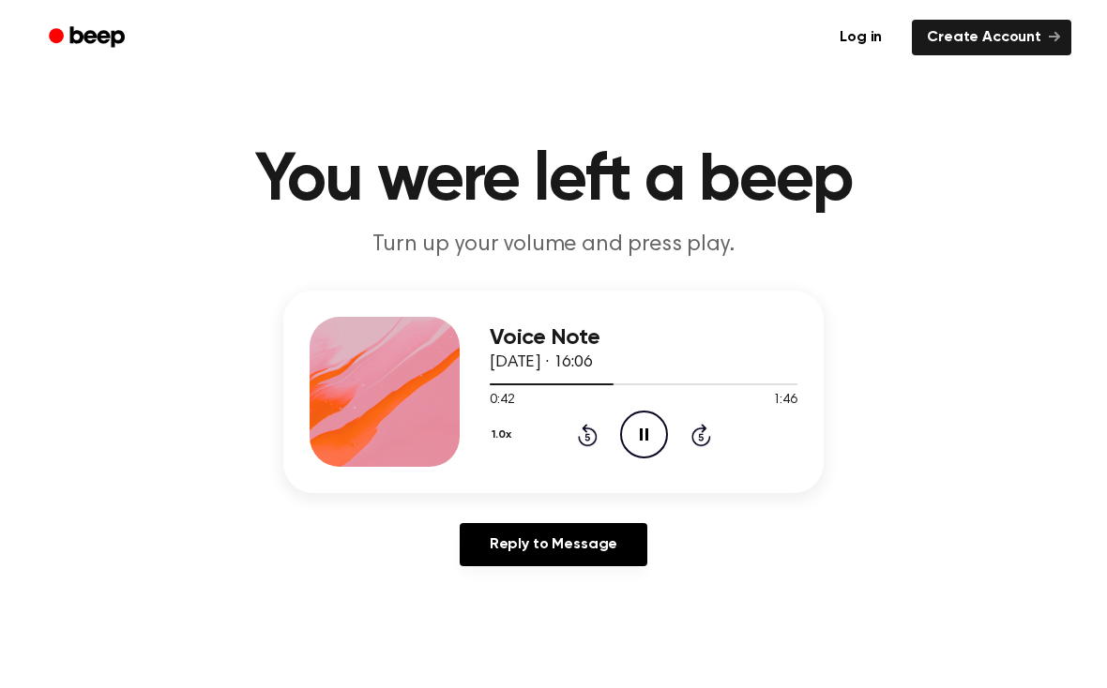
click at [705, 437] on icon "Skip 5 seconds" at bounding box center [700, 435] width 21 height 24
click at [710, 433] on icon "Skip 5 seconds" at bounding box center [700, 435] width 21 height 24
click at [712, 432] on div "1.0x Rewind 5 seconds Pause Audio Skip 5 seconds" at bounding box center [643, 435] width 308 height 48
click at [716, 431] on div "1.0x Rewind 5 seconds Pause Audio Skip 5 seconds" at bounding box center [643, 435] width 308 height 48
click at [710, 433] on icon "Skip 5 seconds" at bounding box center [700, 435] width 21 height 24
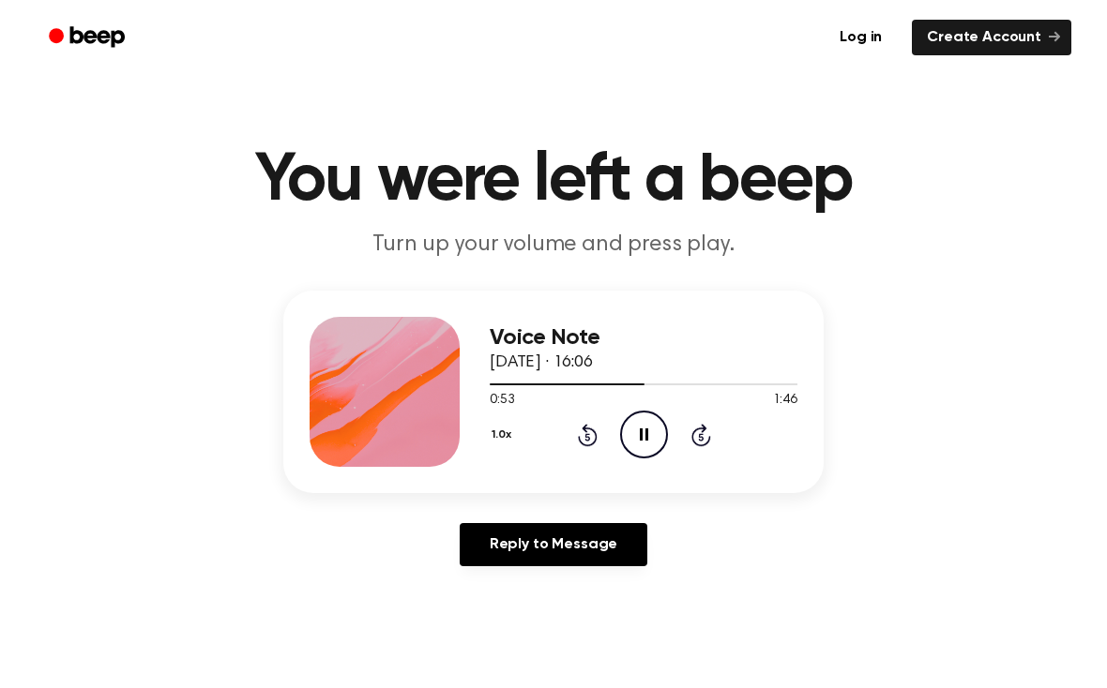
click at [710, 428] on icon "Skip 5 seconds" at bounding box center [700, 435] width 21 height 24
click at [715, 433] on div "1.0x Rewind 5 seconds Pause Audio Skip 5 seconds" at bounding box center [643, 435] width 308 height 48
click at [707, 436] on icon "Skip 5 seconds" at bounding box center [700, 435] width 21 height 24
click at [705, 433] on icon "Skip 5 seconds" at bounding box center [700, 435] width 21 height 24
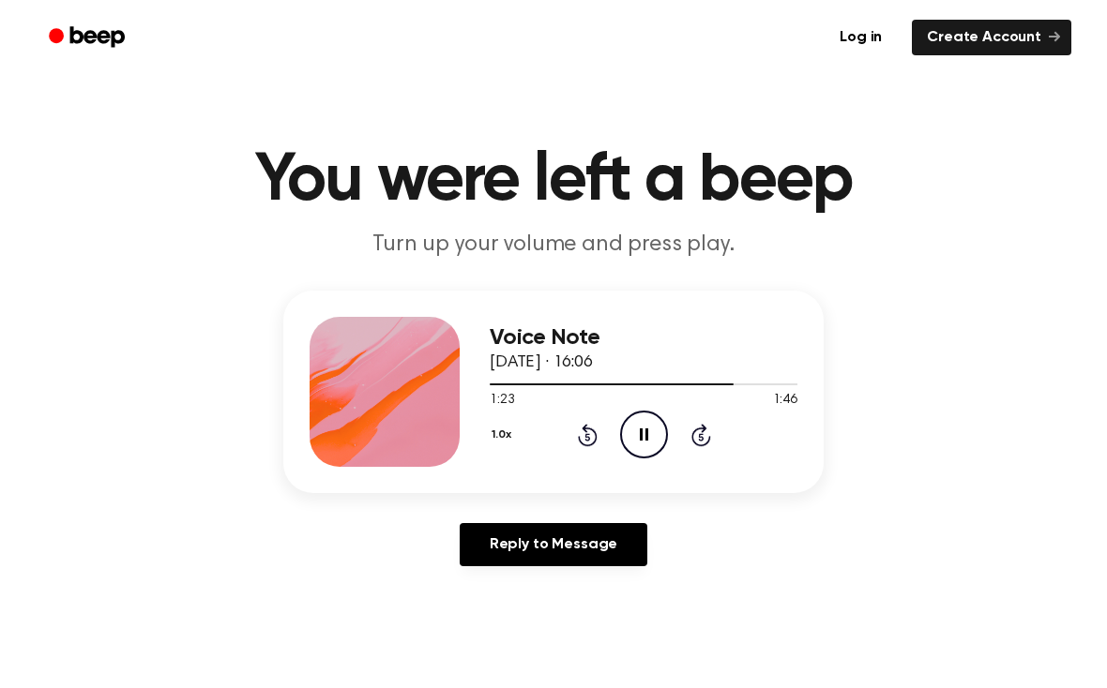
click at [644, 423] on icon "Pause Audio" at bounding box center [644, 435] width 48 height 48
click at [657, 432] on icon "Play Audio" at bounding box center [644, 435] width 48 height 48
click at [647, 435] on icon at bounding box center [644, 435] width 8 height 12
click at [635, 421] on icon "Play Audio" at bounding box center [644, 435] width 48 height 48
click at [635, 434] on icon "Pause Audio" at bounding box center [644, 435] width 48 height 48
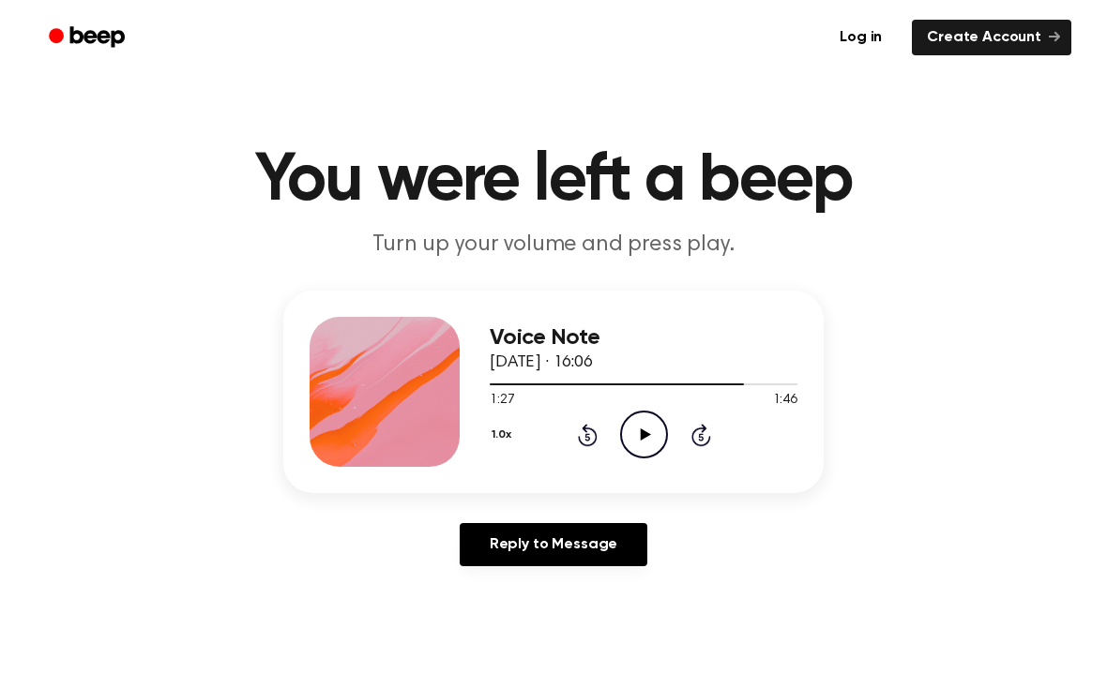
click at [635, 441] on icon "Play Audio" at bounding box center [644, 435] width 48 height 48
click at [648, 422] on icon "Pause Audio" at bounding box center [644, 435] width 48 height 48
click at [571, 429] on div "1.0x Rewind 5 seconds Play Audio Skip 5 seconds" at bounding box center [643, 435] width 308 height 48
click at [585, 423] on icon "Rewind 5 seconds" at bounding box center [587, 435] width 21 height 24
click at [640, 438] on icon "Play Audio" at bounding box center [644, 435] width 48 height 48
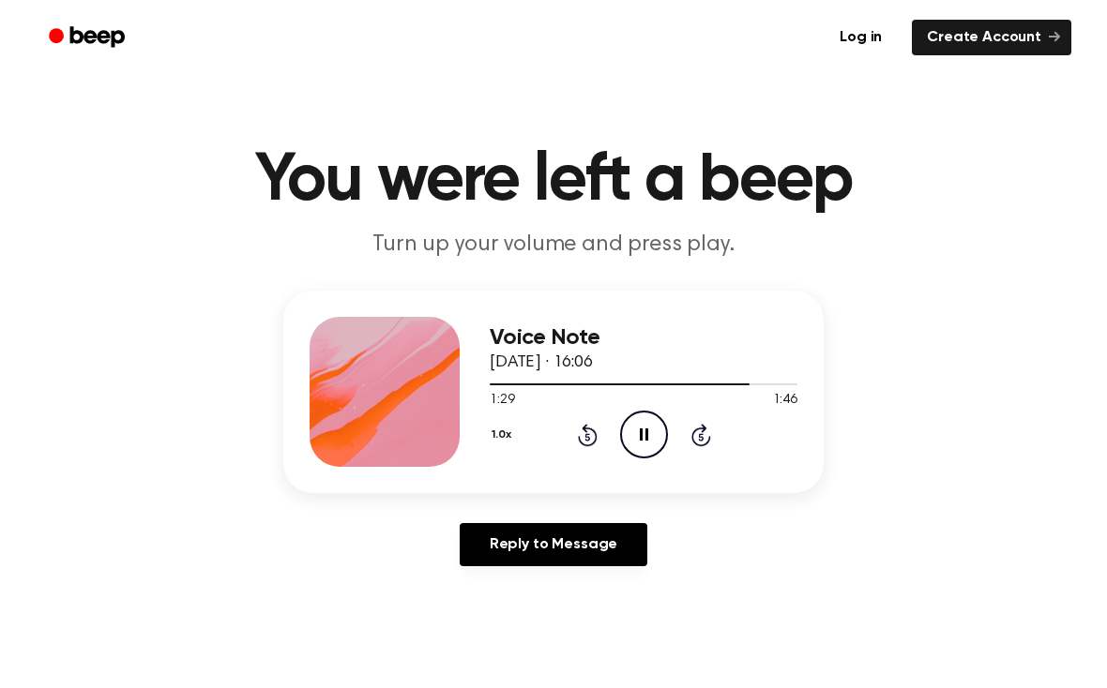
click at [640, 439] on icon at bounding box center [644, 435] width 8 height 12
click at [655, 449] on icon "Play Audio" at bounding box center [644, 435] width 48 height 48
click at [643, 425] on icon "Pause Audio" at bounding box center [644, 435] width 48 height 48
click at [570, 431] on div "1.0x Rewind 5 seconds Play Audio Skip 5 seconds" at bounding box center [643, 435] width 308 height 48
click at [594, 433] on icon at bounding box center [588, 435] width 20 height 23
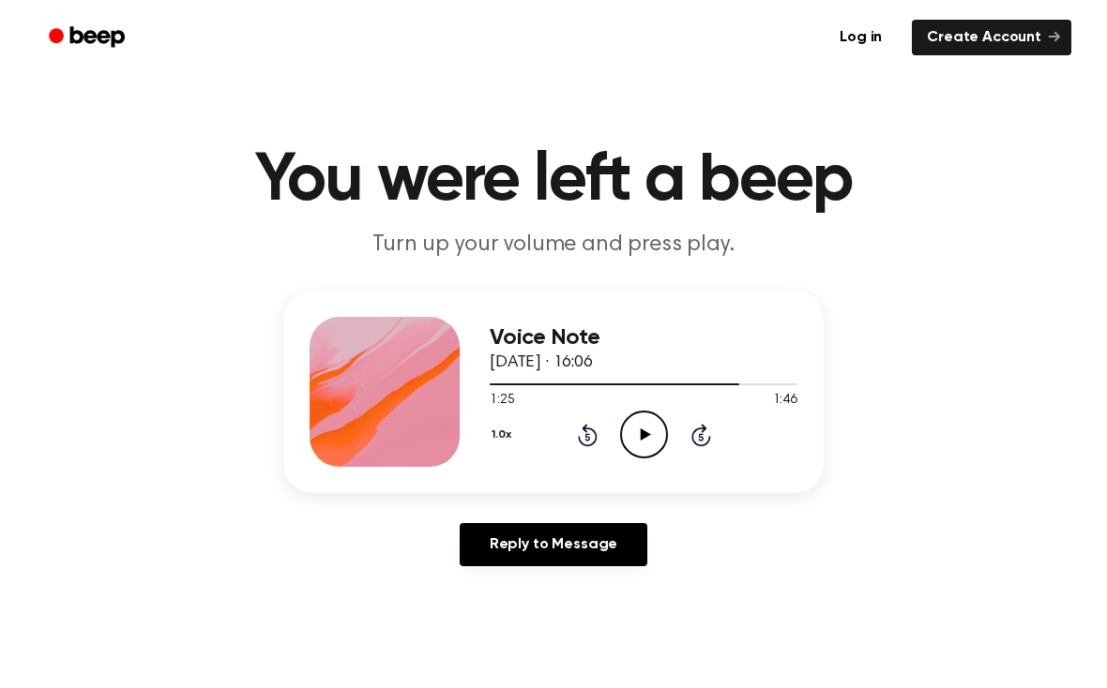
click at [641, 430] on icon at bounding box center [645, 435] width 10 height 12
click at [649, 434] on icon "Pause Audio" at bounding box center [644, 435] width 48 height 48
click at [640, 436] on icon "Play Audio" at bounding box center [644, 435] width 48 height 48
click at [646, 433] on icon at bounding box center [644, 435] width 8 height 12
click at [583, 431] on icon "Rewind 5 seconds" at bounding box center [587, 435] width 21 height 24
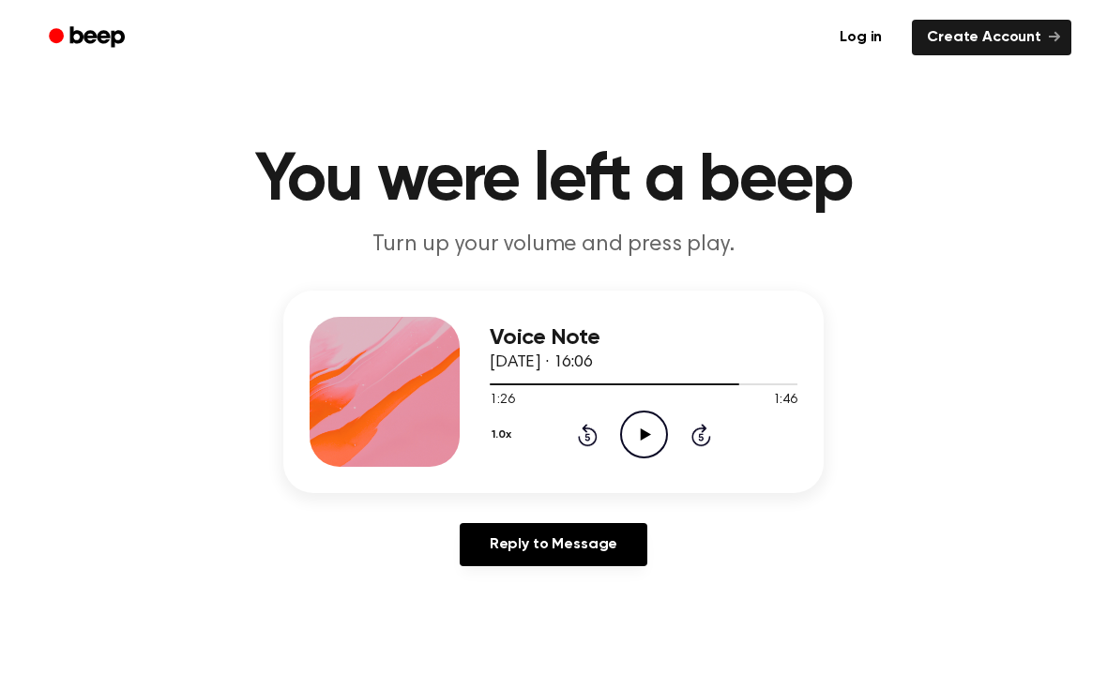
click at [646, 434] on icon at bounding box center [645, 435] width 10 height 12
click at [645, 432] on icon at bounding box center [644, 435] width 8 height 12
click at [637, 429] on icon "Play Audio" at bounding box center [644, 435] width 48 height 48
click at [660, 429] on icon "Pause Audio" at bounding box center [644, 435] width 48 height 48
click at [654, 434] on icon "Play Audio" at bounding box center [644, 435] width 48 height 48
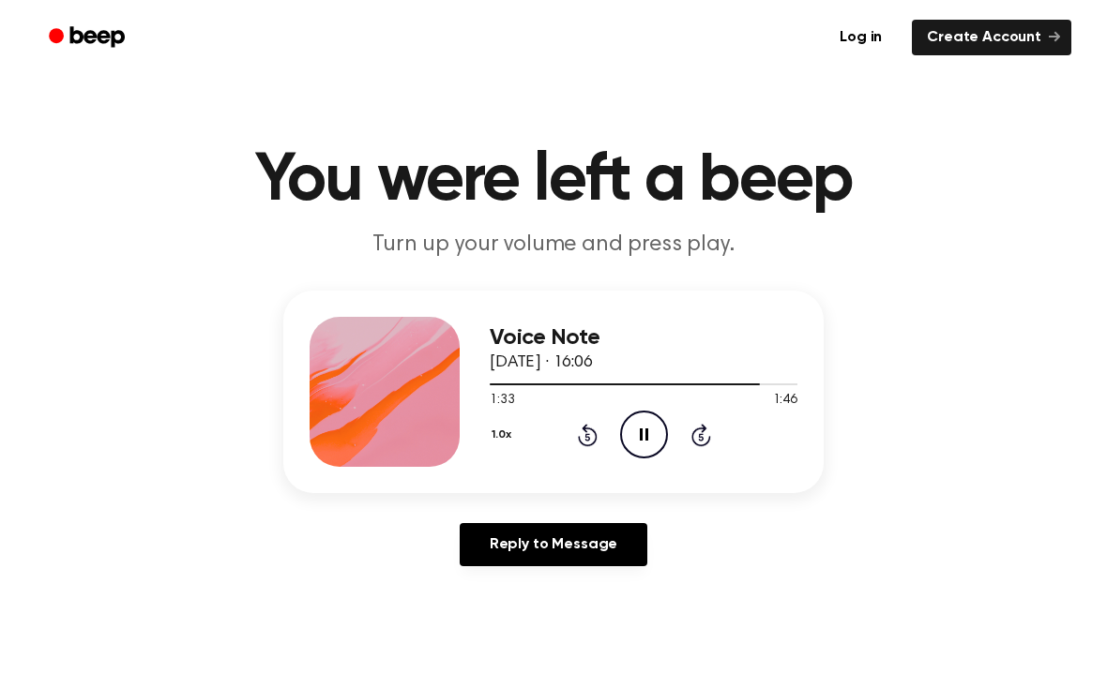
click at [650, 433] on icon "Pause Audio" at bounding box center [644, 435] width 48 height 48
click at [594, 431] on icon at bounding box center [588, 435] width 20 height 23
click at [644, 431] on icon at bounding box center [645, 435] width 10 height 12
click at [654, 438] on icon "Pause Audio" at bounding box center [644, 435] width 48 height 48
click at [640, 423] on icon "Play Audio" at bounding box center [644, 435] width 48 height 48
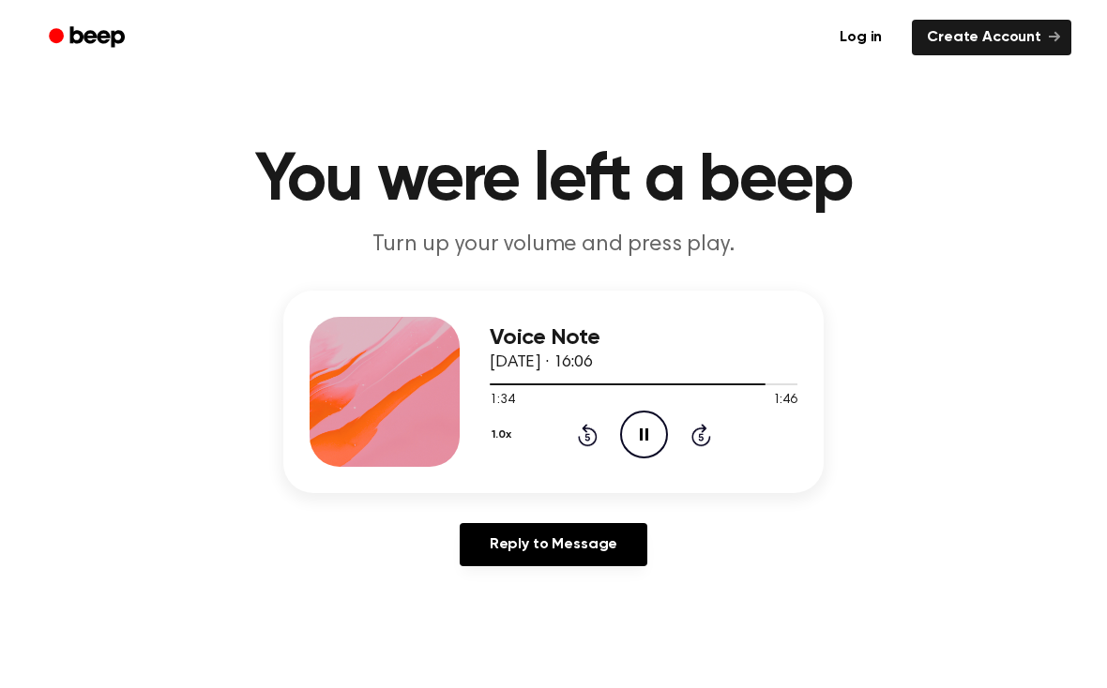
click at [649, 427] on icon "Pause Audio" at bounding box center [644, 435] width 48 height 48
click at [662, 415] on icon "Play Audio" at bounding box center [644, 435] width 48 height 48
click at [654, 433] on icon "Pause Audio" at bounding box center [644, 435] width 48 height 48
click at [643, 437] on icon at bounding box center [645, 435] width 10 height 12
click at [644, 427] on icon "Pause Audio" at bounding box center [644, 435] width 48 height 48
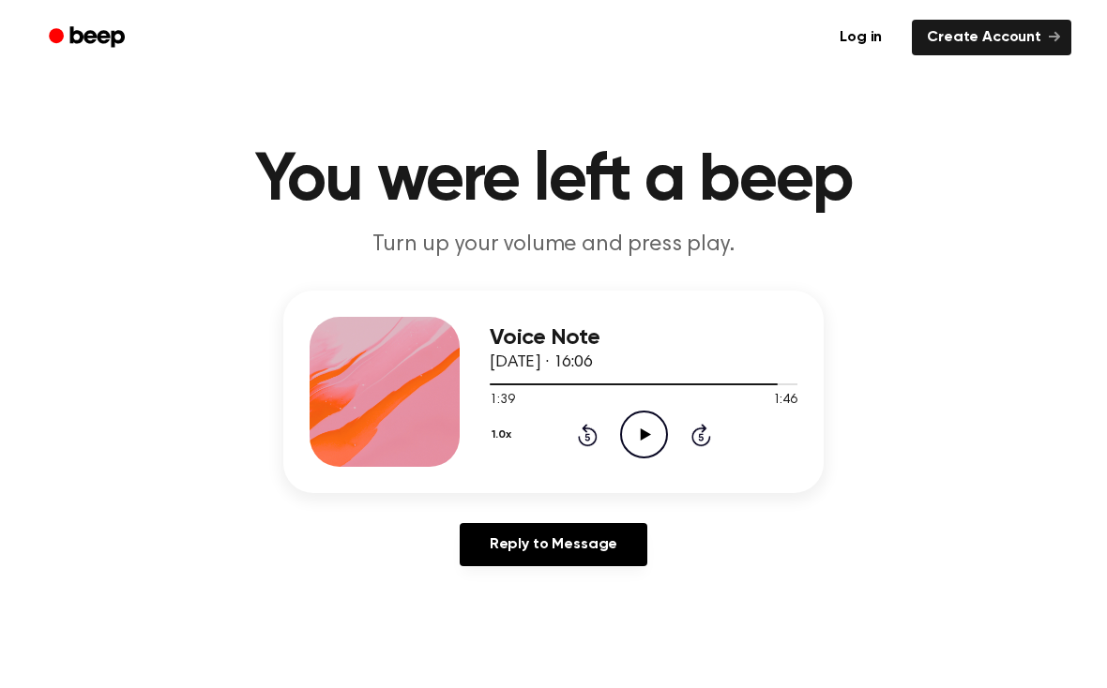
click at [580, 438] on icon "Rewind 5 seconds" at bounding box center [587, 435] width 21 height 24
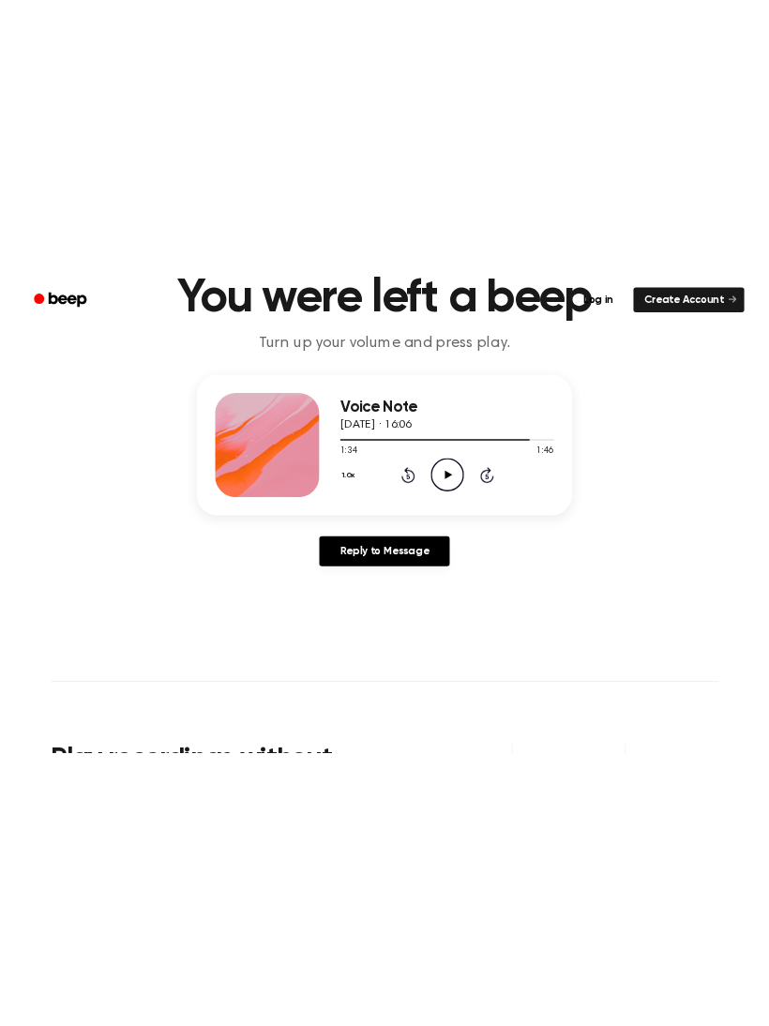
scroll to position [0, 0]
